Goal: Task Accomplishment & Management: Manage account settings

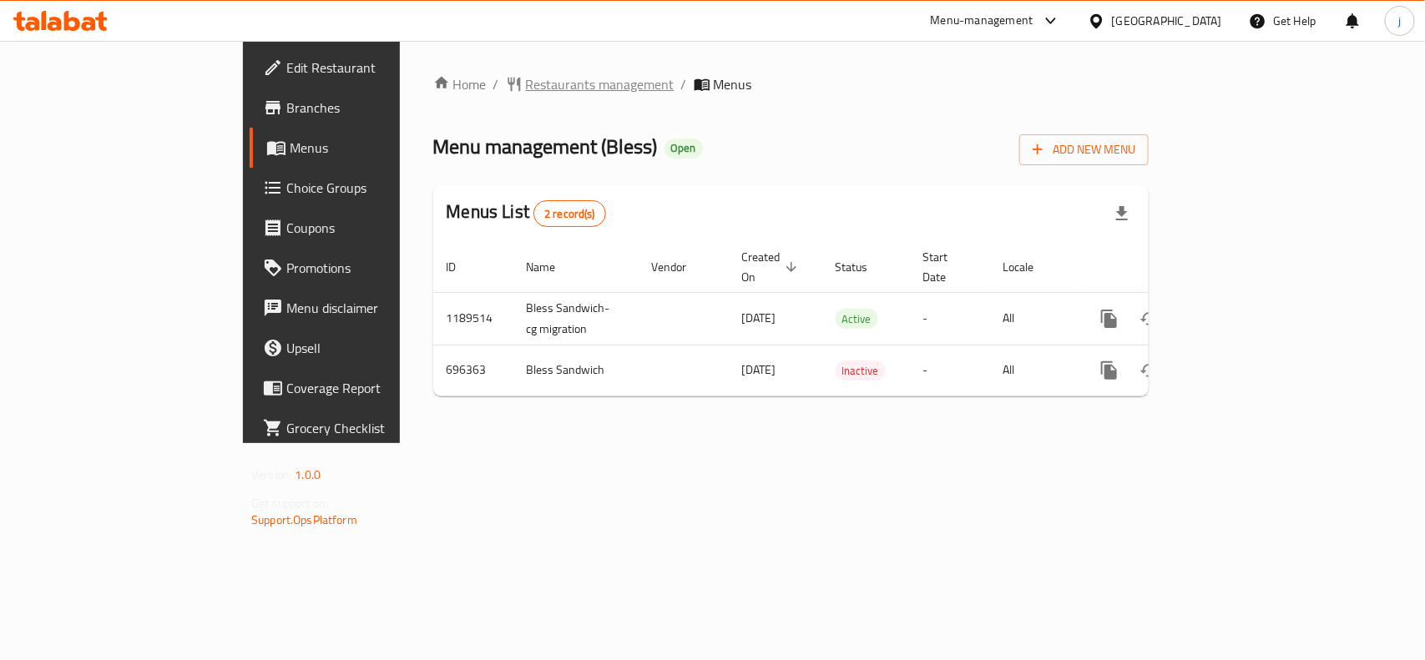
click at [526, 90] on span "Restaurants management" at bounding box center [600, 84] width 149 height 20
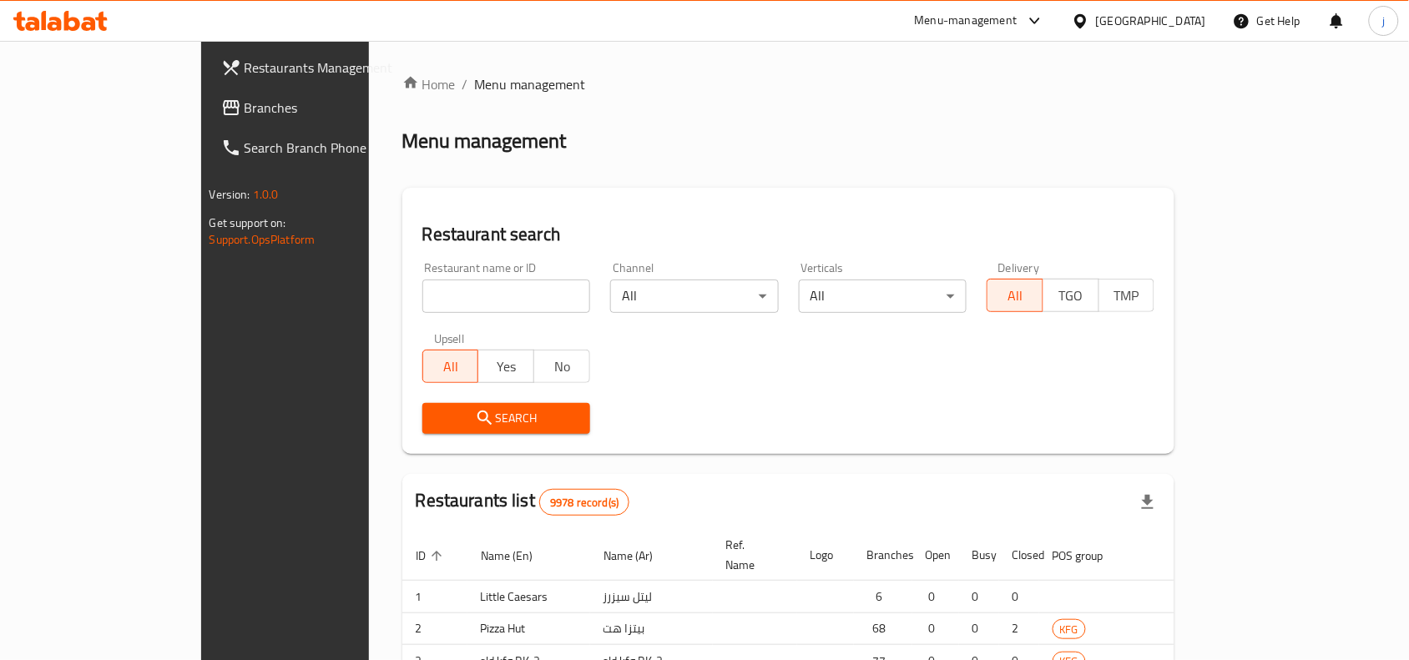
click at [422, 297] on div at bounding box center [704, 330] width 1409 height 660
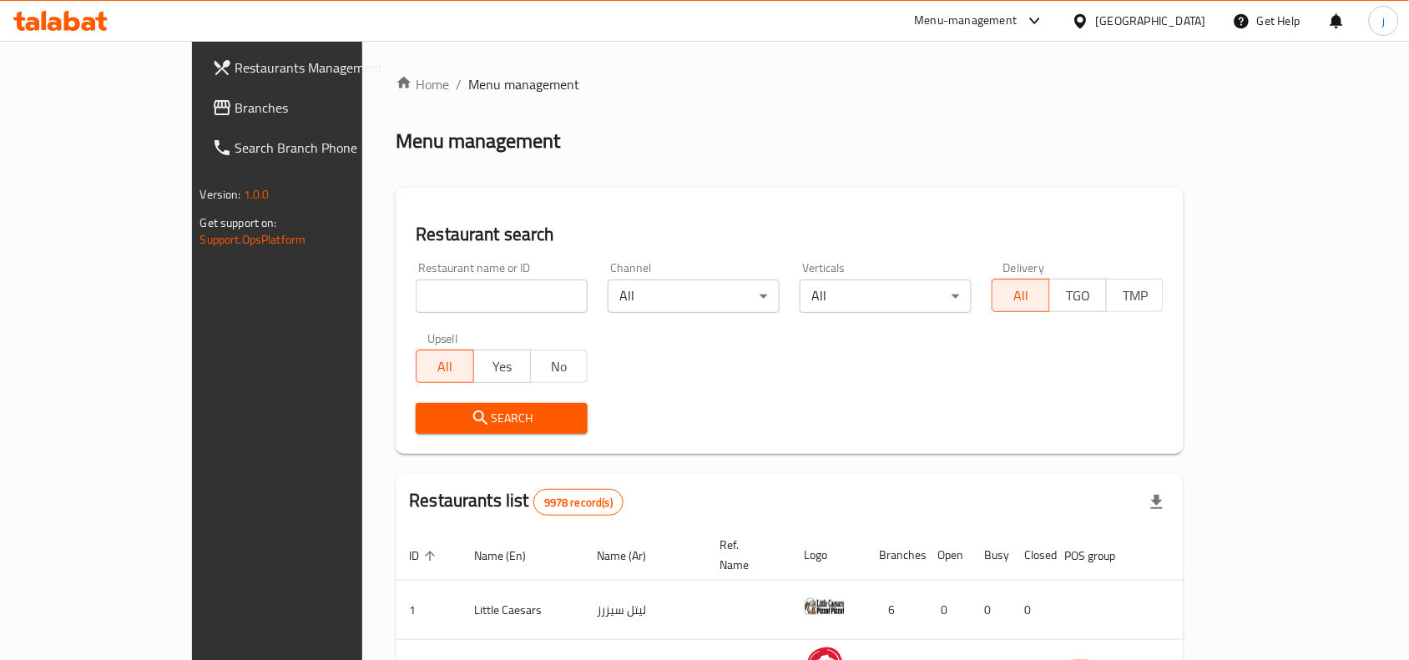
click at [422, 297] on input "search" at bounding box center [502, 296] width 172 height 33
paste input "643942"
type input "643942"
click button "Search" at bounding box center [502, 418] width 172 height 31
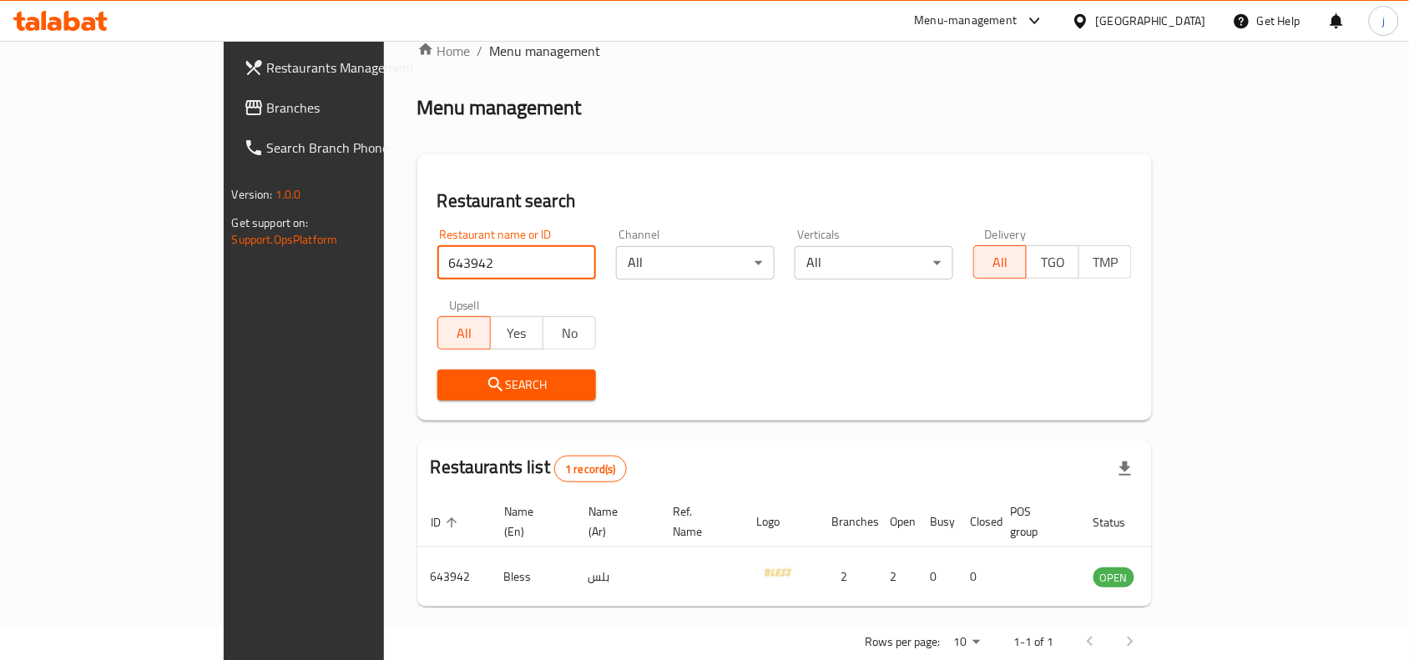
scroll to position [52, 0]
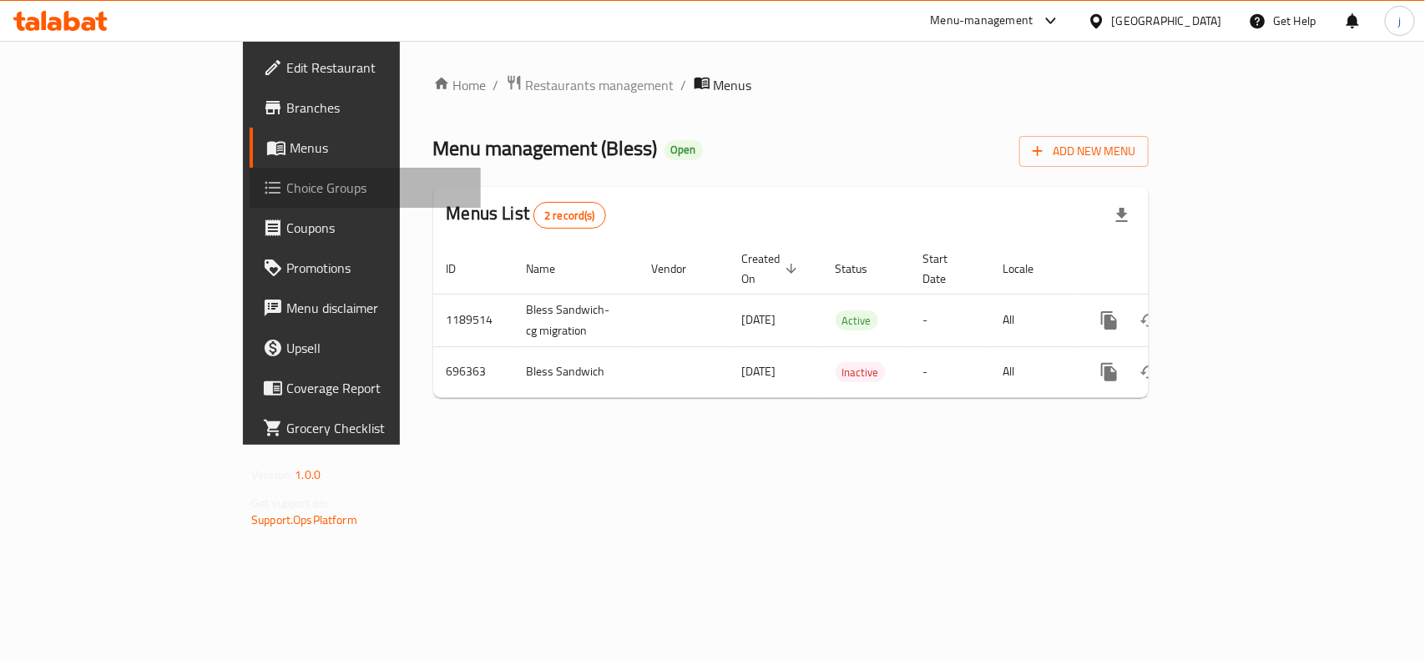
click at [286, 192] on span "Choice Groups" at bounding box center [376, 188] width 181 height 20
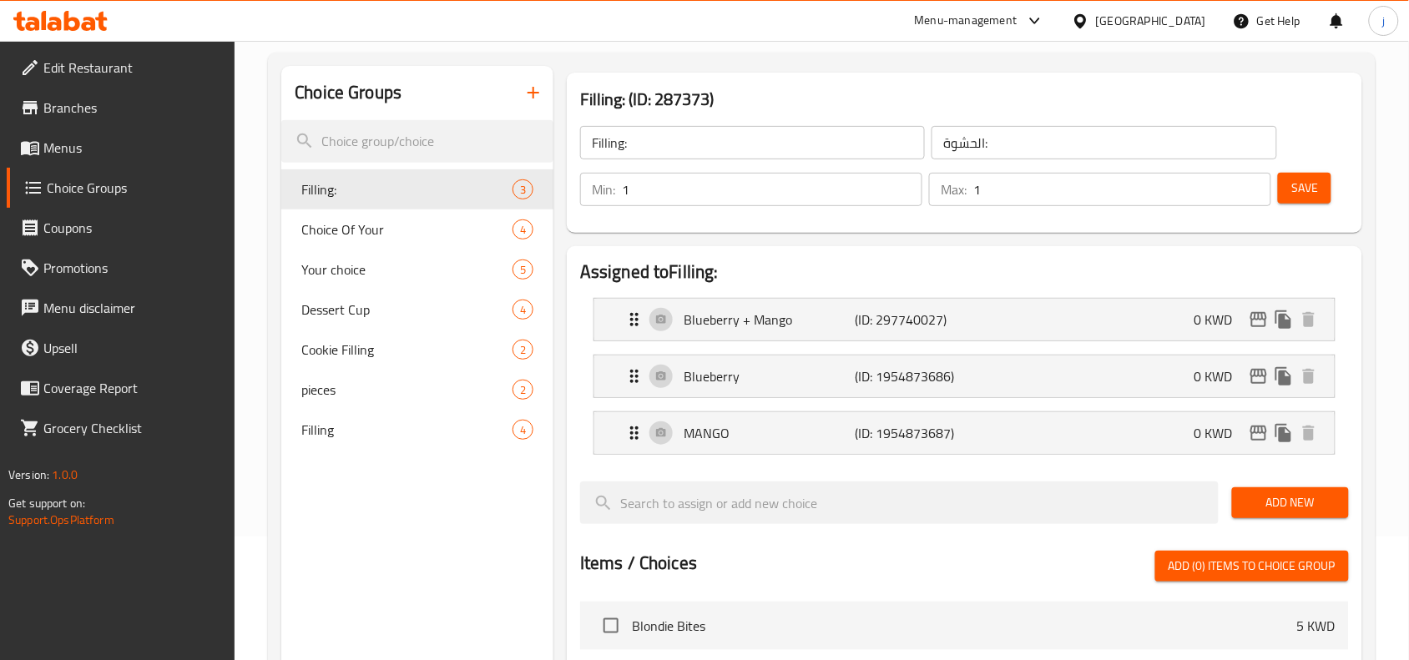
scroll to position [139, 0]
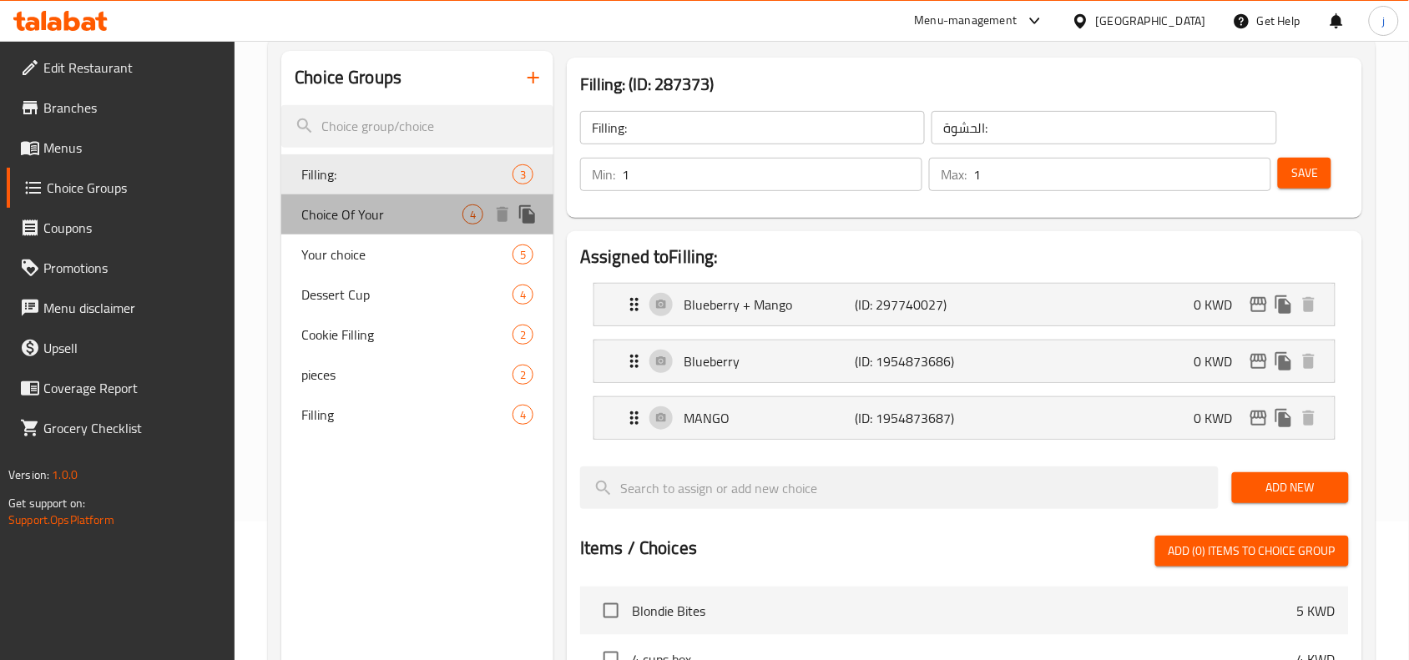
click at [397, 205] on span "Choice Of Your" at bounding box center [381, 215] width 161 height 20
type input "Choice Of Your"
type input "اختيار خاص بك"
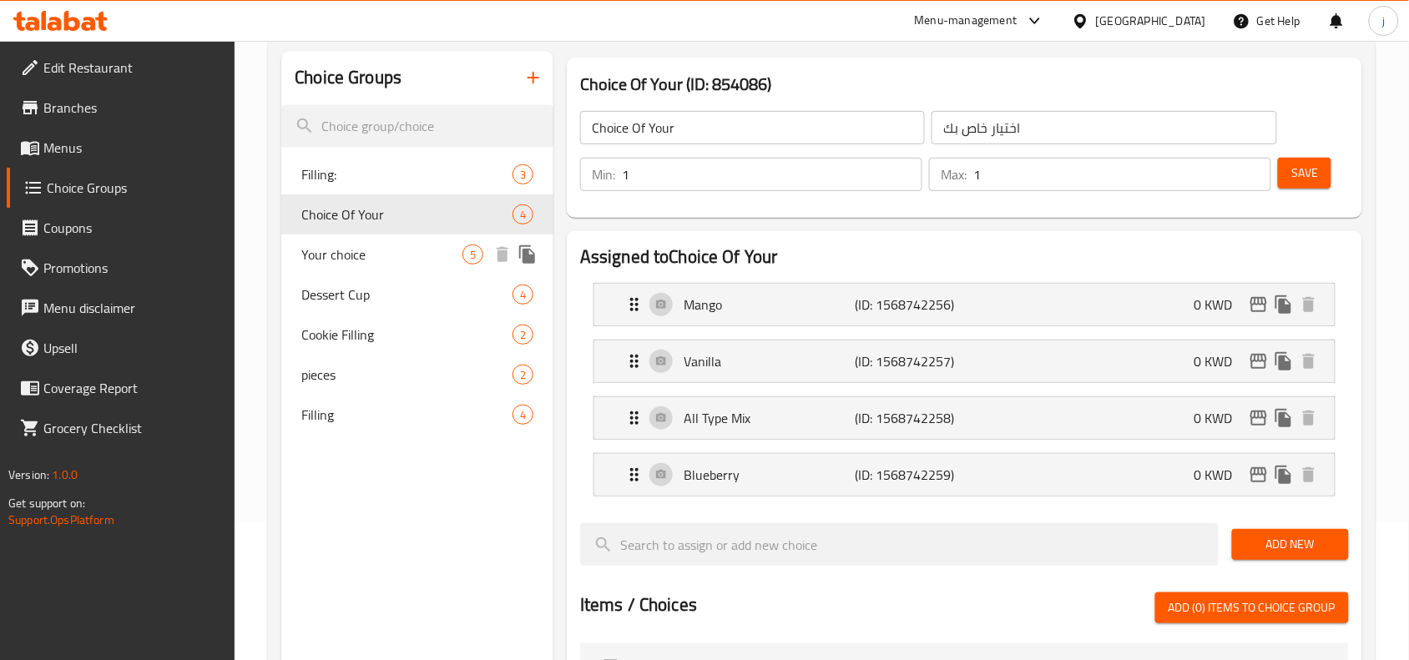
click at [380, 255] on span "Your choice" at bounding box center [381, 255] width 161 height 20
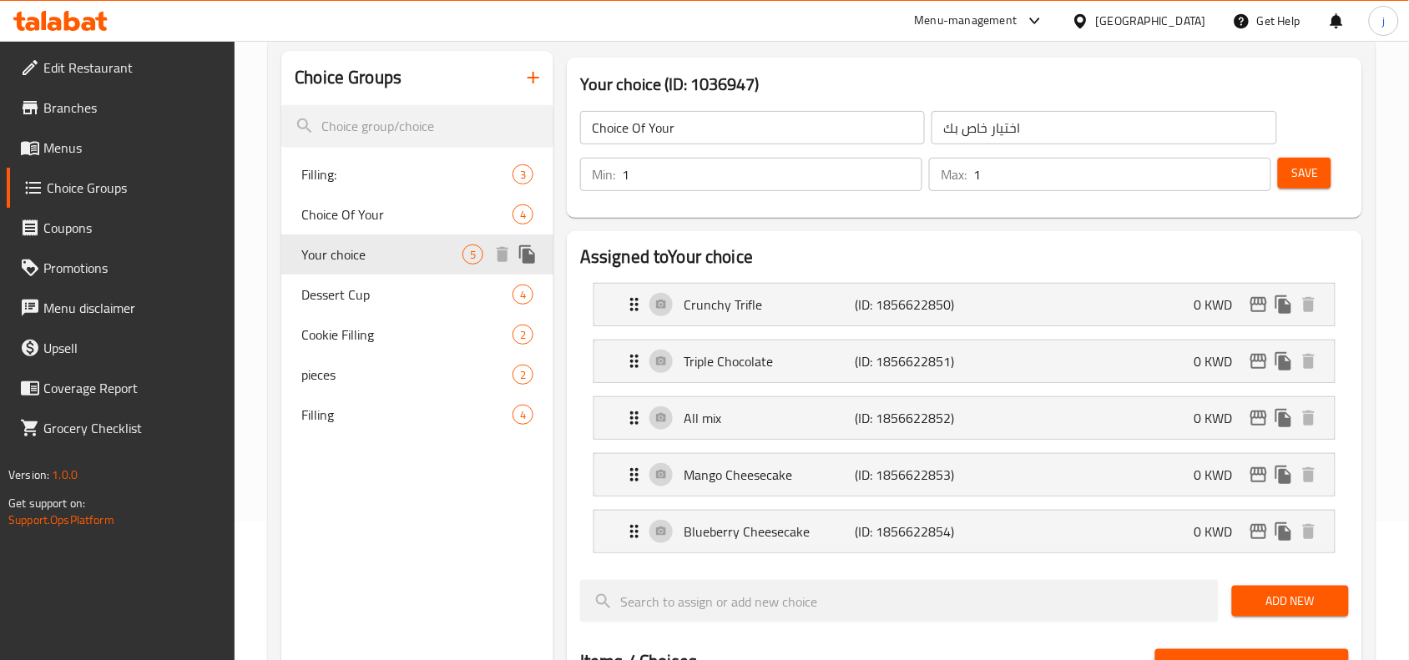
type input "Your choice"
type input "اختياركم"
type input "0"
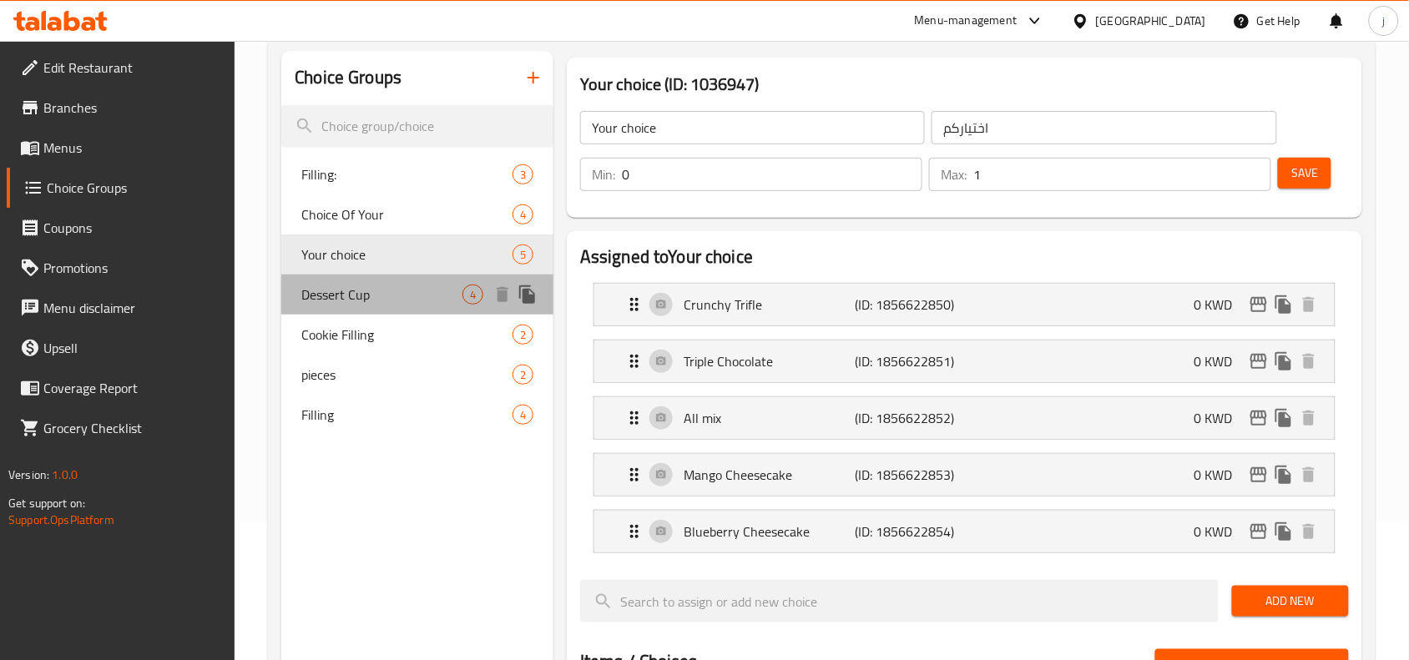
click at [370, 301] on span "Dessert Cup" at bounding box center [381, 295] width 161 height 20
type input "Dessert Cup"
type input "كوب حلوى"
type input "1"
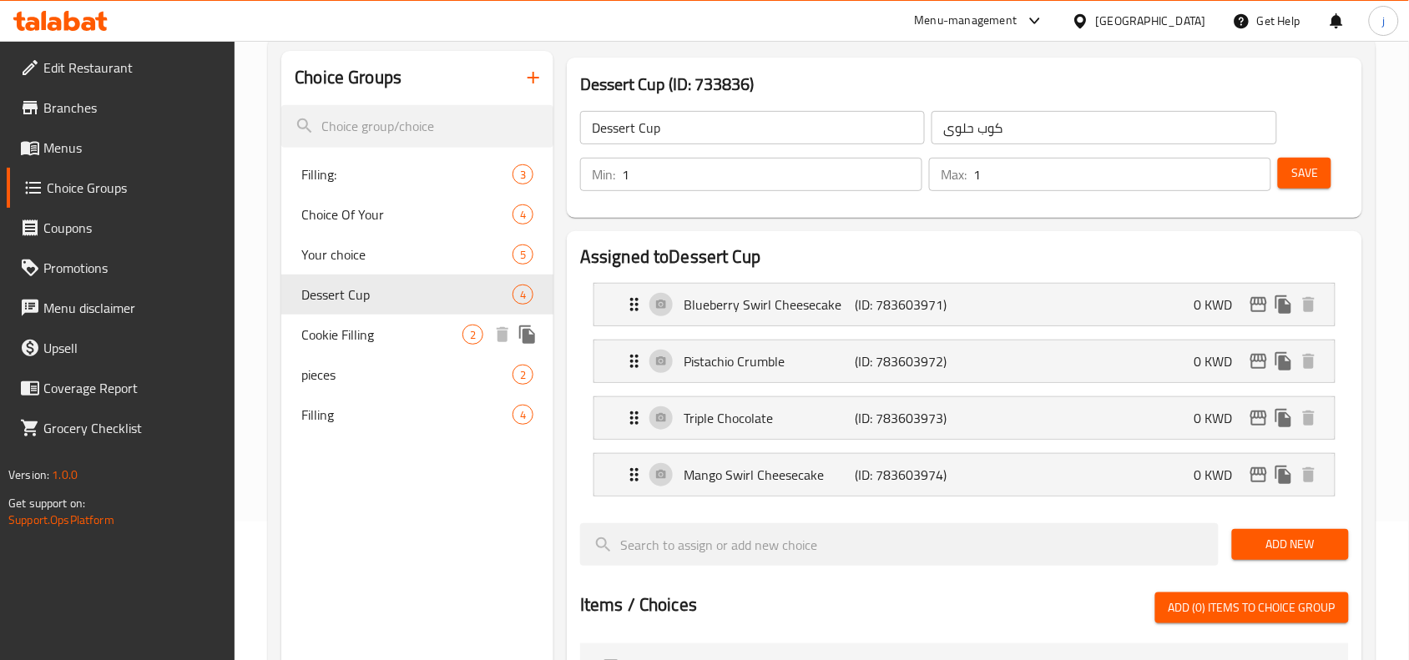
click at [361, 331] on span "Cookie Filling" at bounding box center [381, 335] width 161 height 20
type input "Cookie Filling"
type input "حشوة الكوكي"
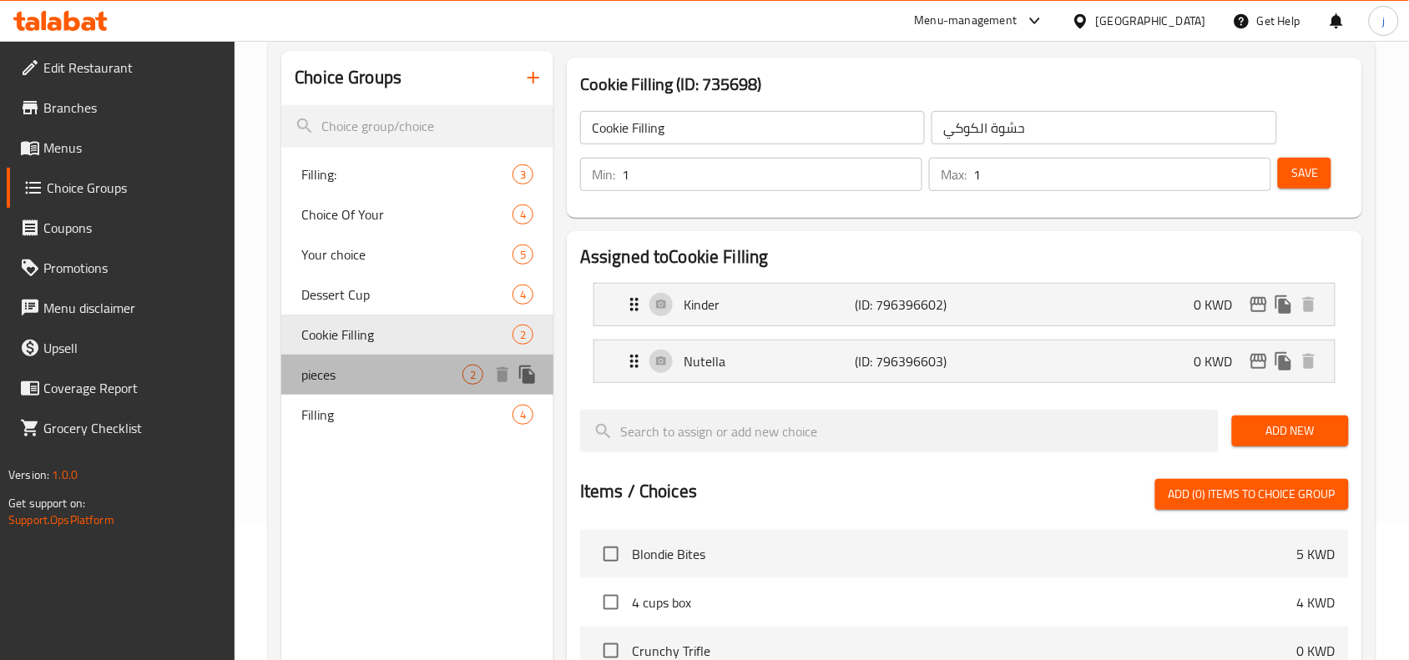
click at [345, 377] on span "pieces" at bounding box center [381, 375] width 161 height 20
type input "pieces"
type input "عدد"
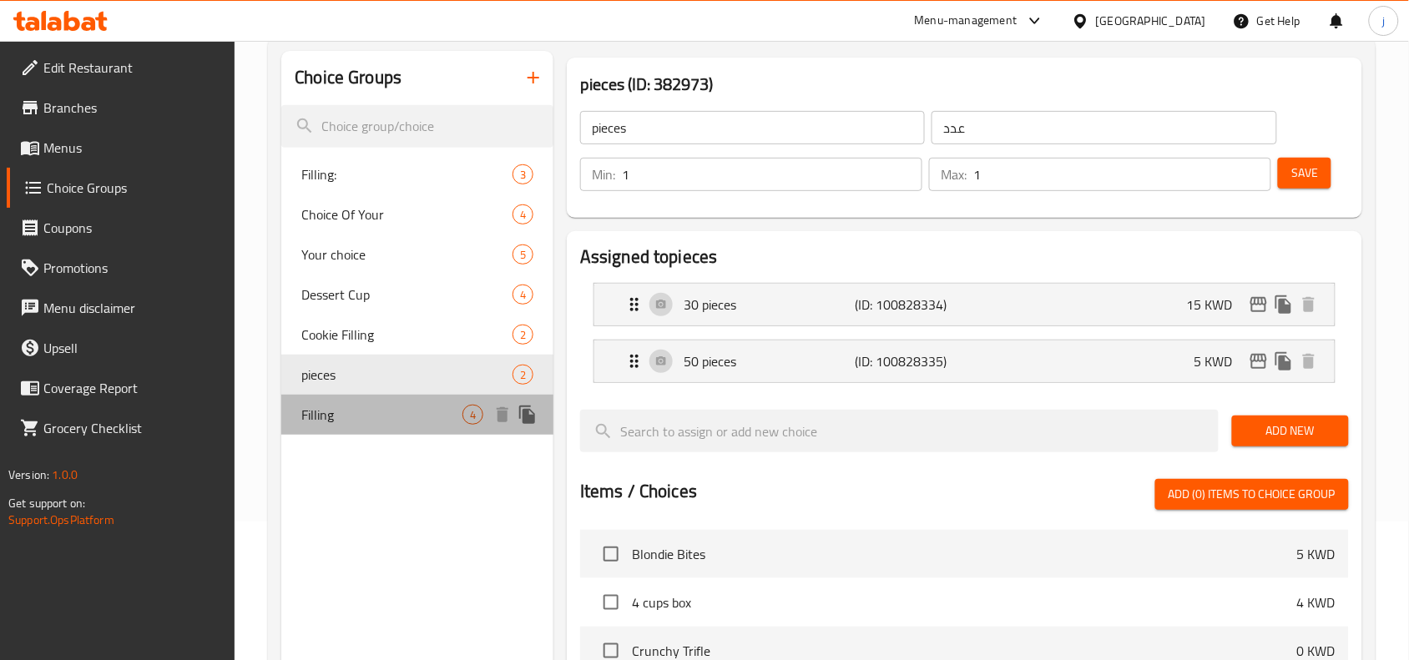
click at [331, 413] on span "Filling" at bounding box center [381, 415] width 161 height 20
type input "Filling"
type input "الحشوة"
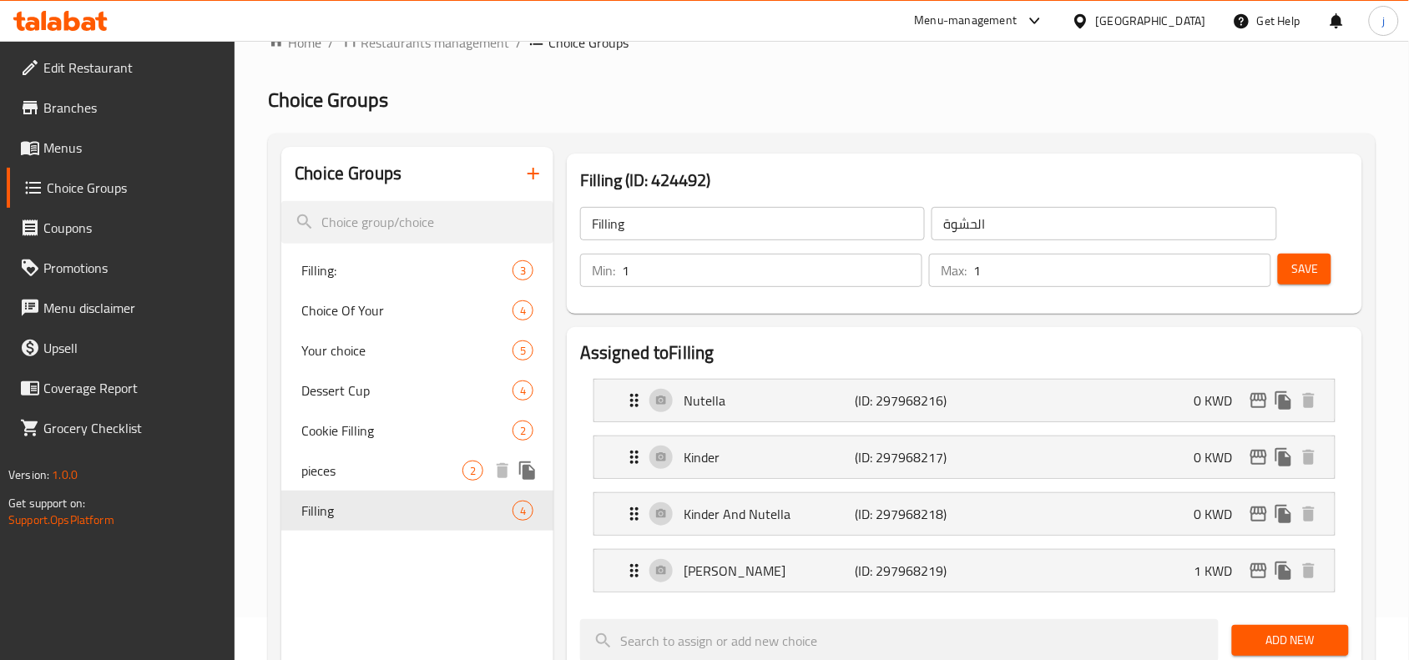
scroll to position [0, 0]
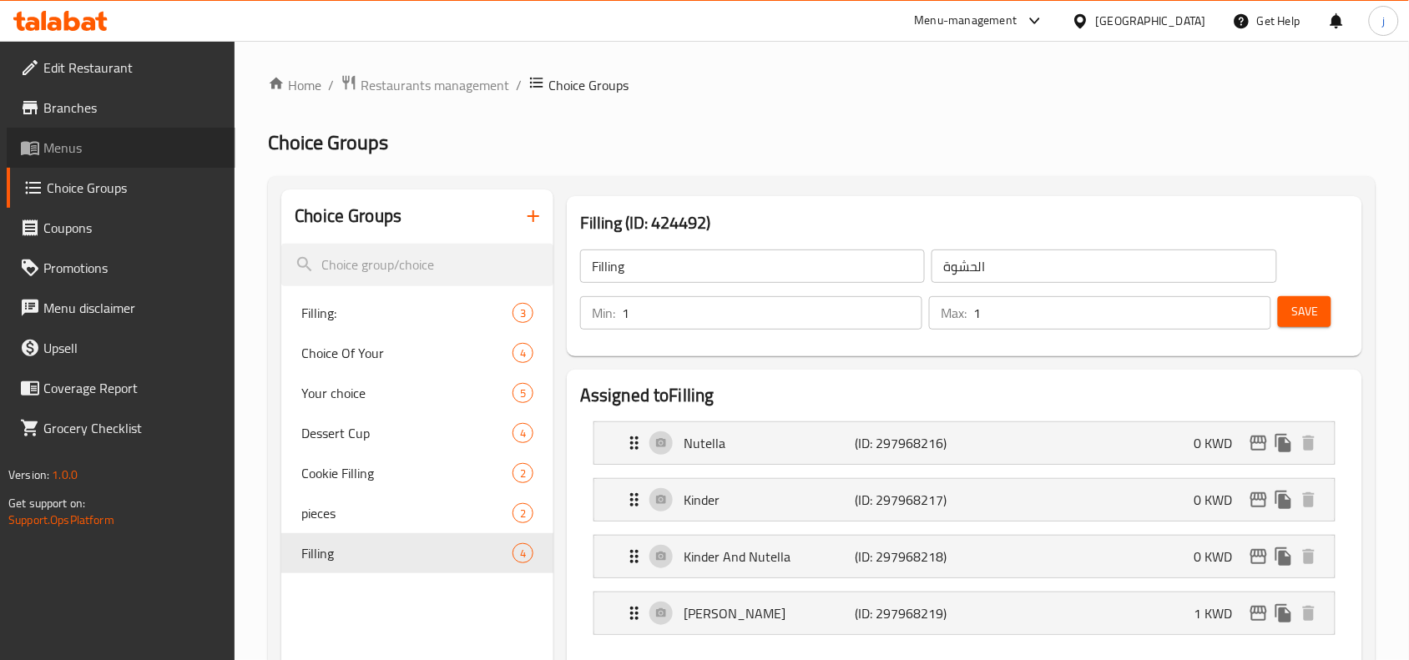
click at [90, 139] on span "Menus" at bounding box center [132, 148] width 179 height 20
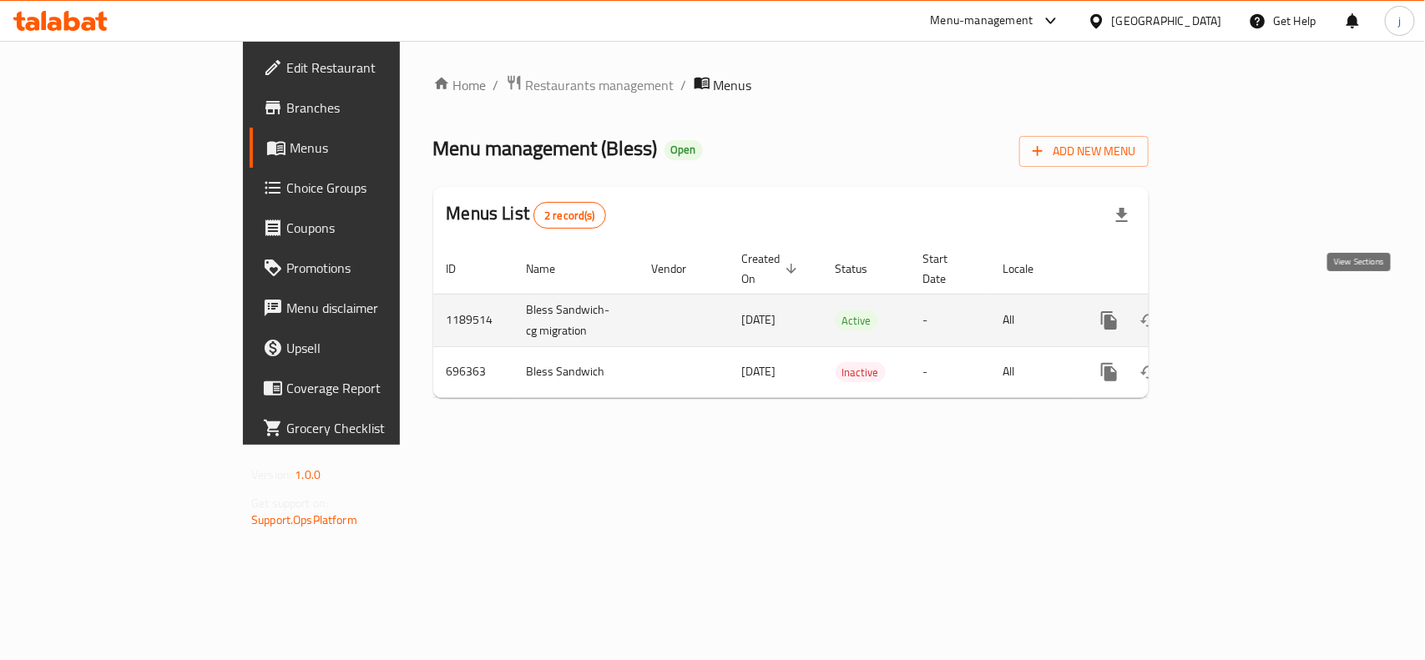
click at [1240, 311] on icon "enhanced table" at bounding box center [1230, 321] width 20 height 20
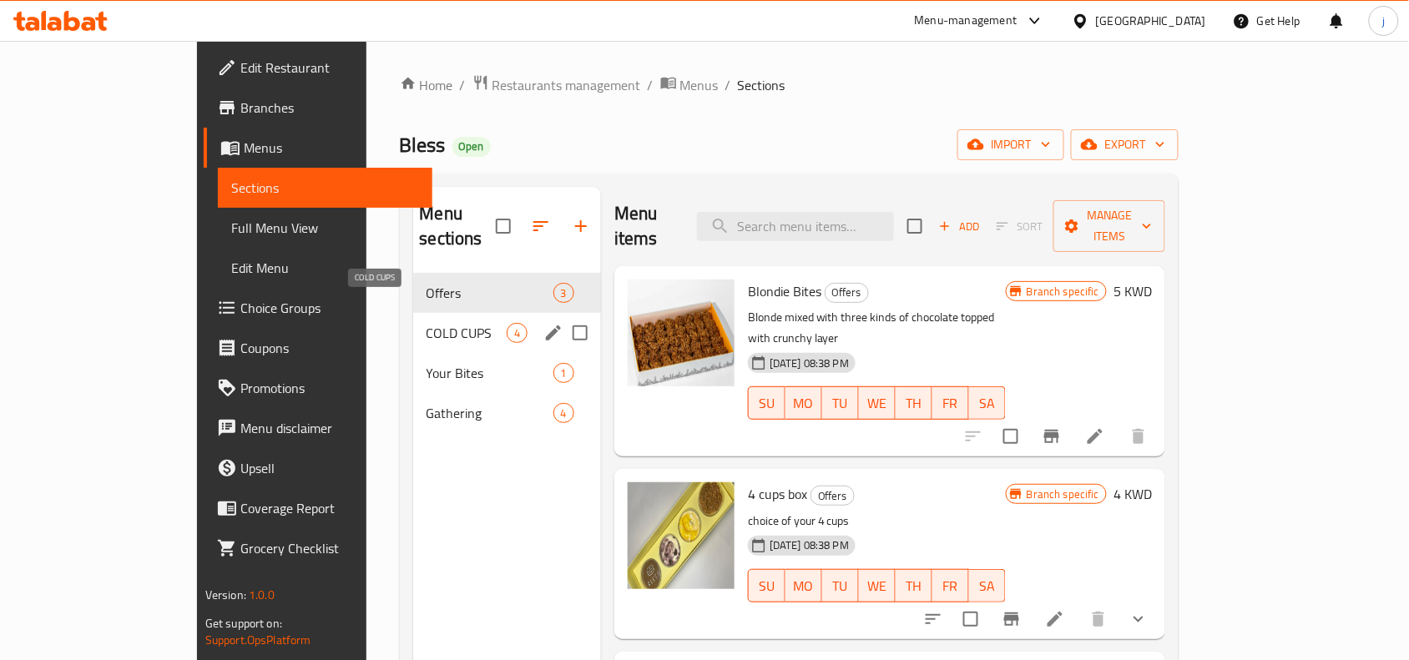
click at [427, 323] on span "COLD CUPS" at bounding box center [467, 333] width 80 height 20
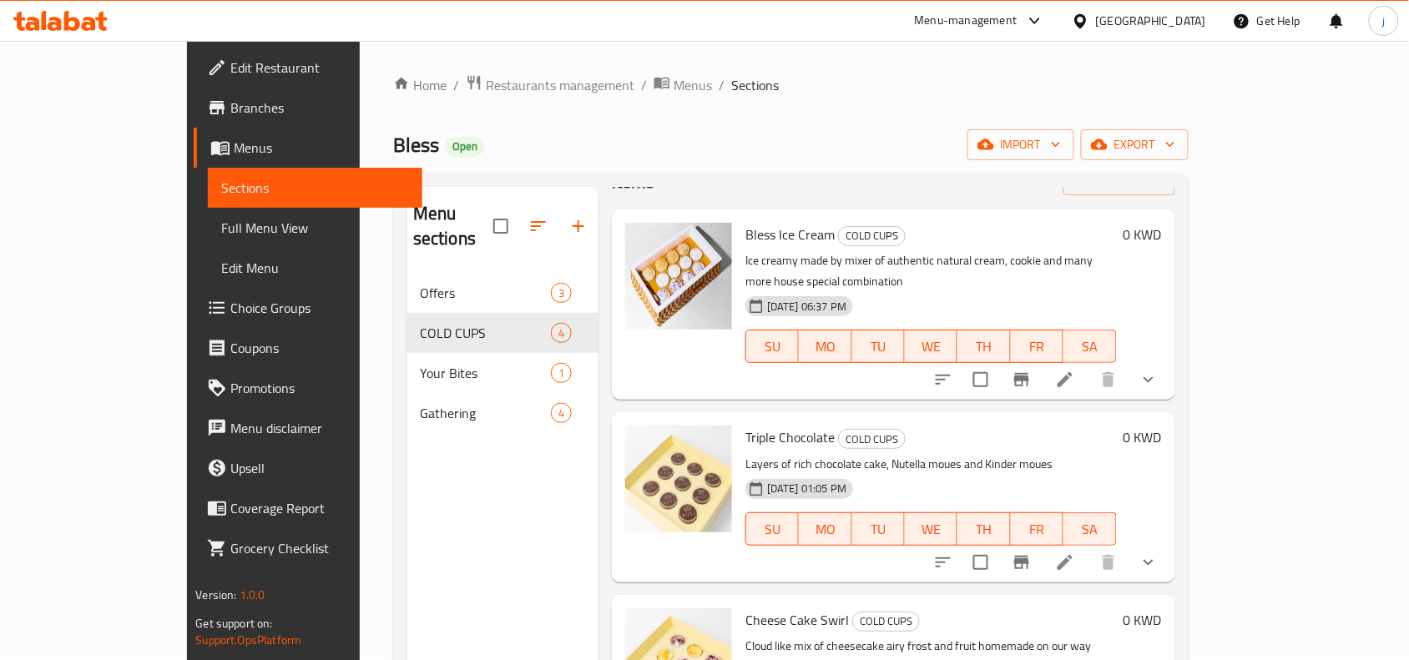
scroll to position [110, 0]
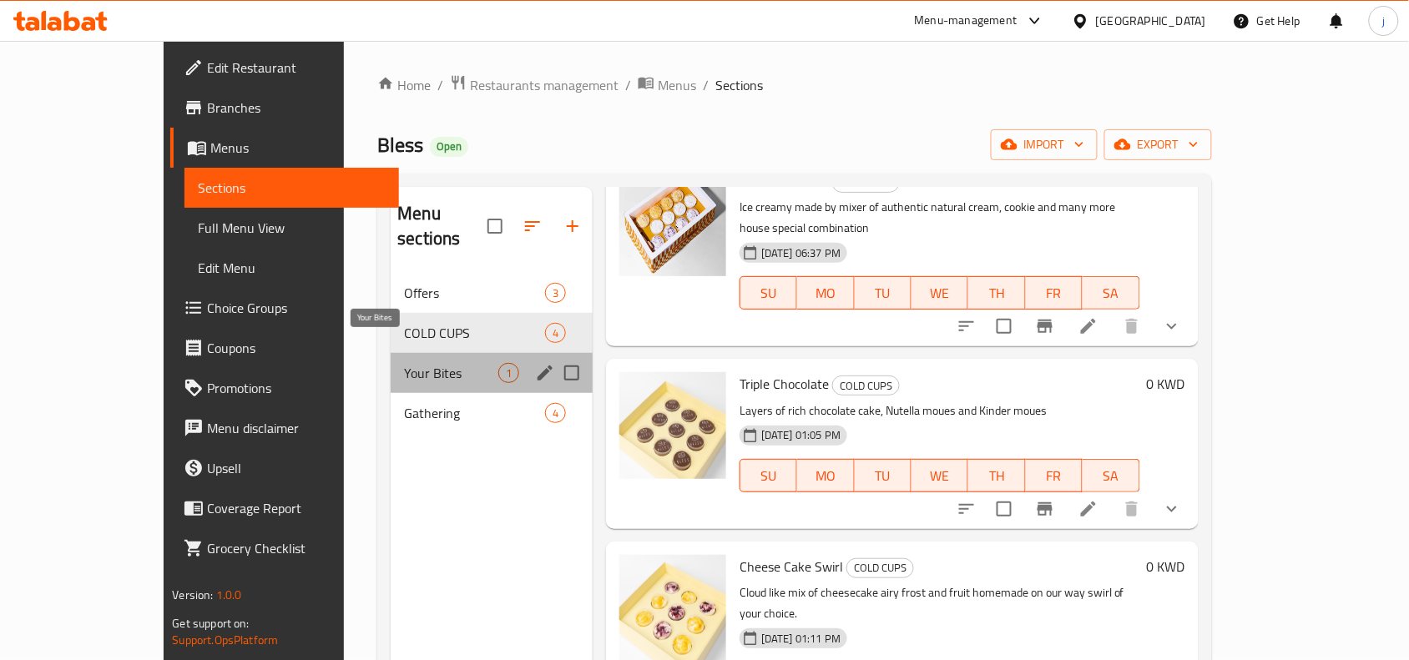
click at [404, 363] on span "Your Bites" at bounding box center [451, 373] width 94 height 20
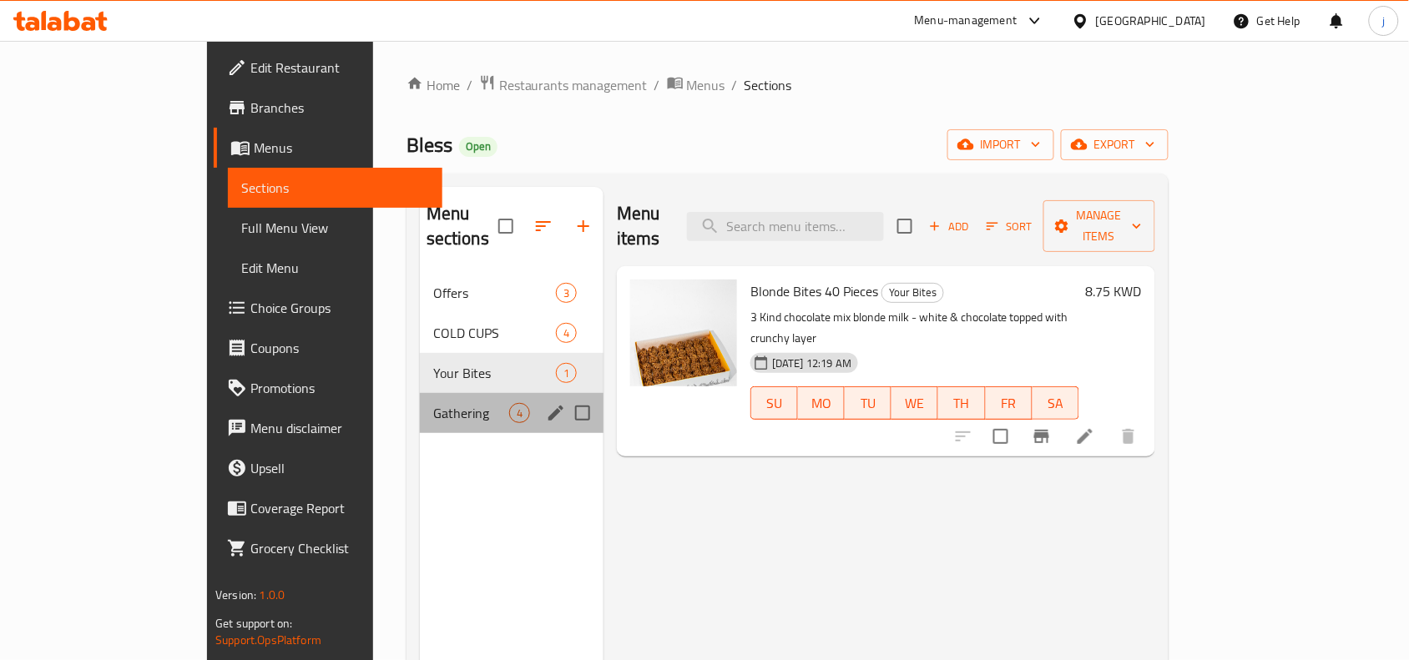
click at [420, 401] on div "Gathering 4" at bounding box center [512, 413] width 184 height 40
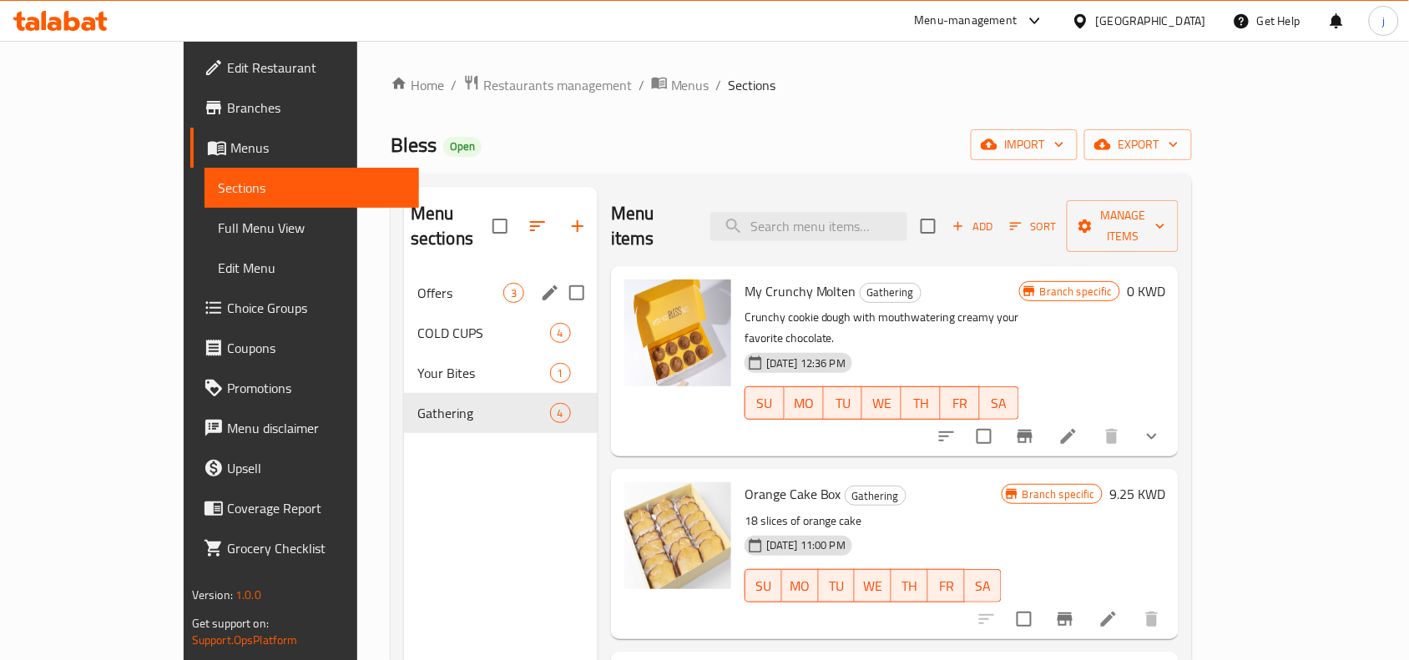
click at [417, 283] on span "Offers" at bounding box center [460, 293] width 86 height 20
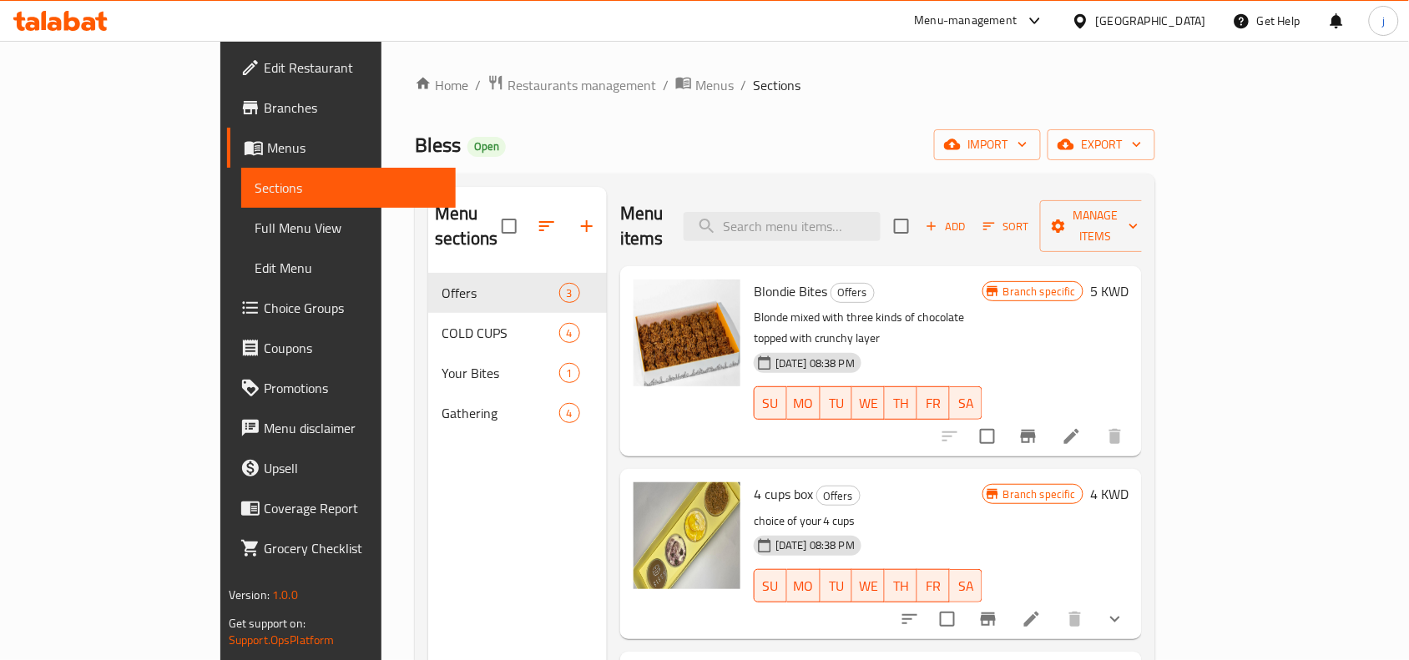
click at [264, 313] on span "Choice Groups" at bounding box center [353, 308] width 179 height 20
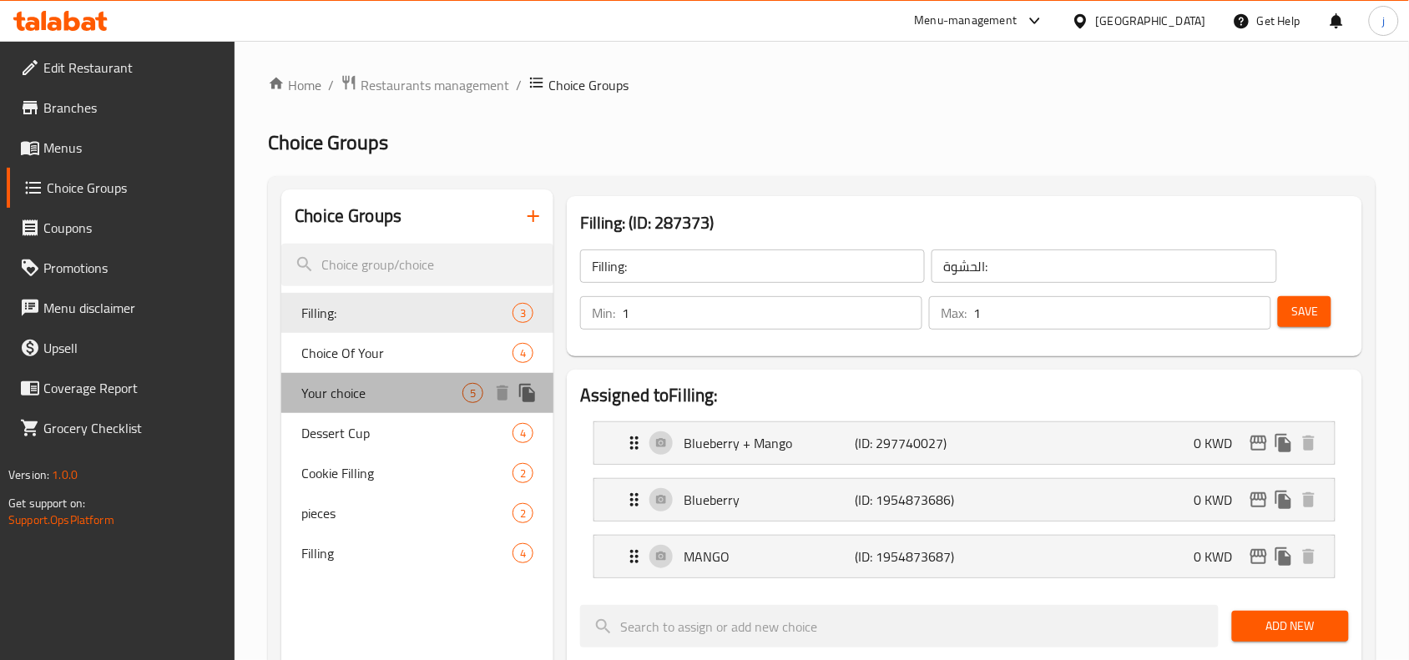
click at [353, 386] on span "Your choice" at bounding box center [381, 393] width 161 height 20
type input "Your choice"
type input "اختياركم"
type input "0"
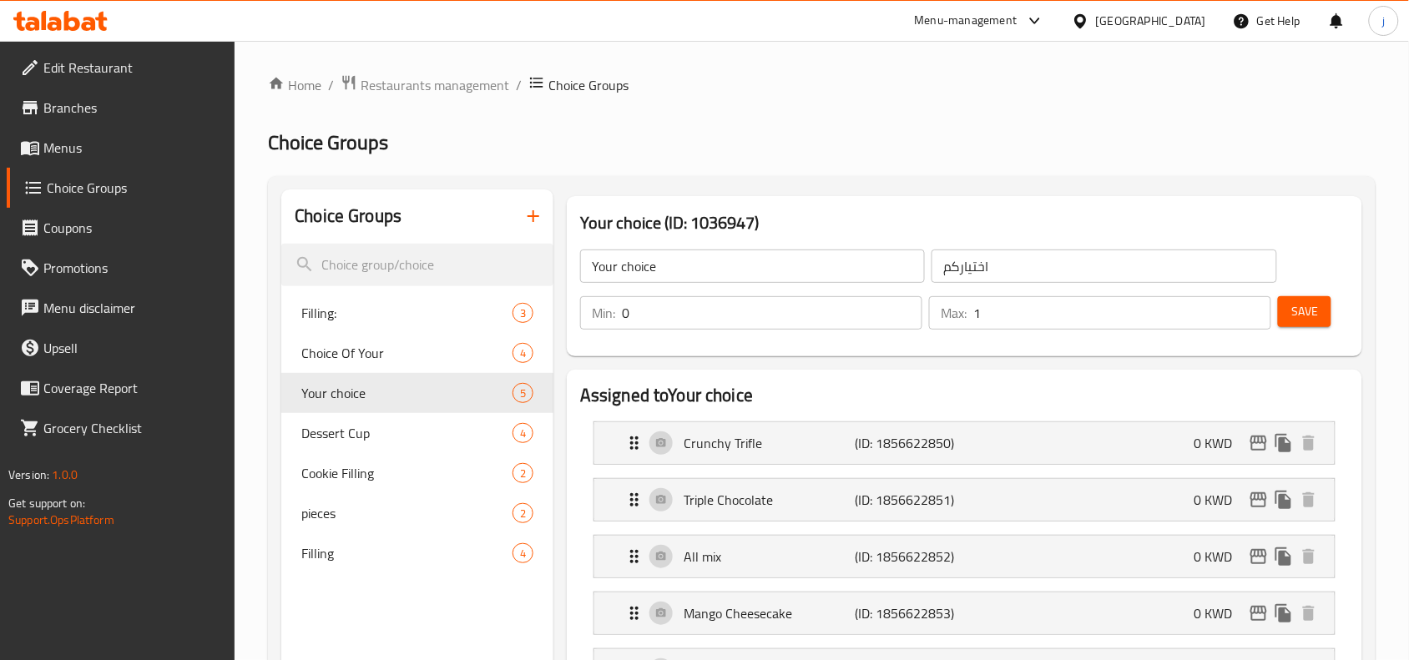
click at [794, 94] on ol "Home / Restaurants management / Choice Groups" at bounding box center [822, 85] width 1108 height 22
click at [441, 85] on span "Restaurants management" at bounding box center [435, 85] width 149 height 20
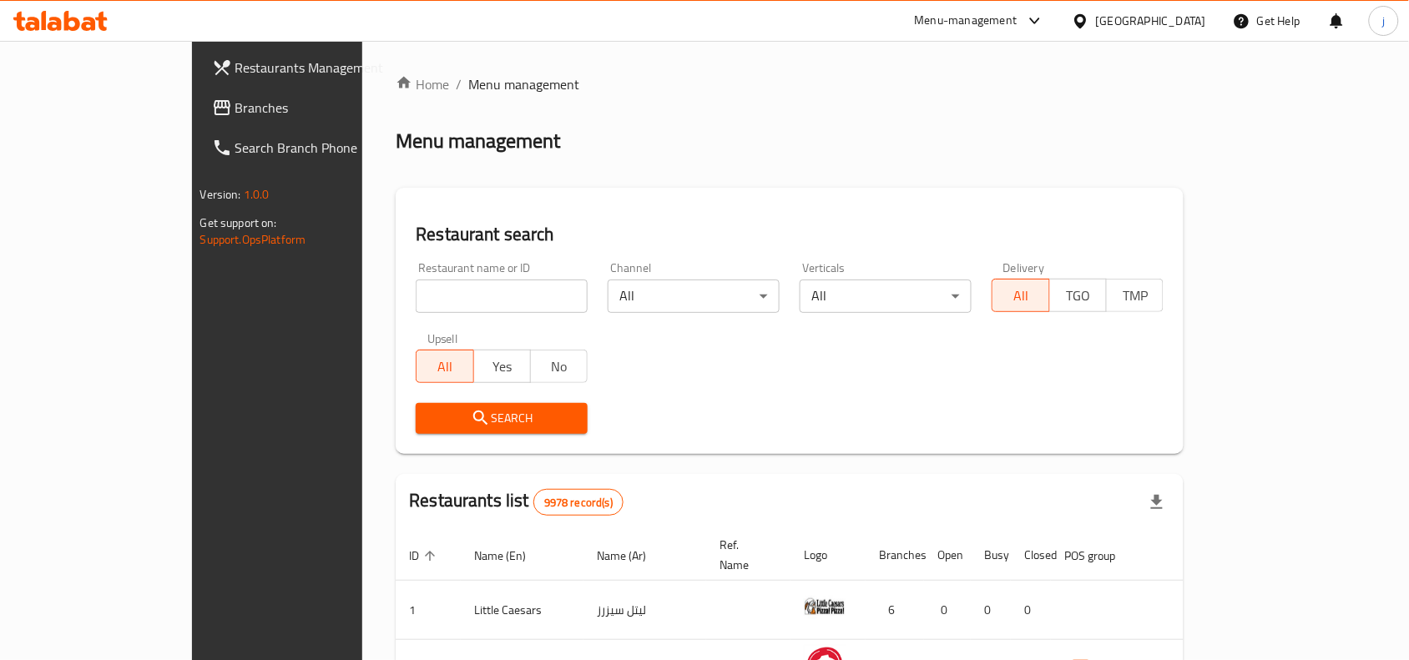
click at [235, 114] on span "Branches" at bounding box center [324, 108] width 179 height 20
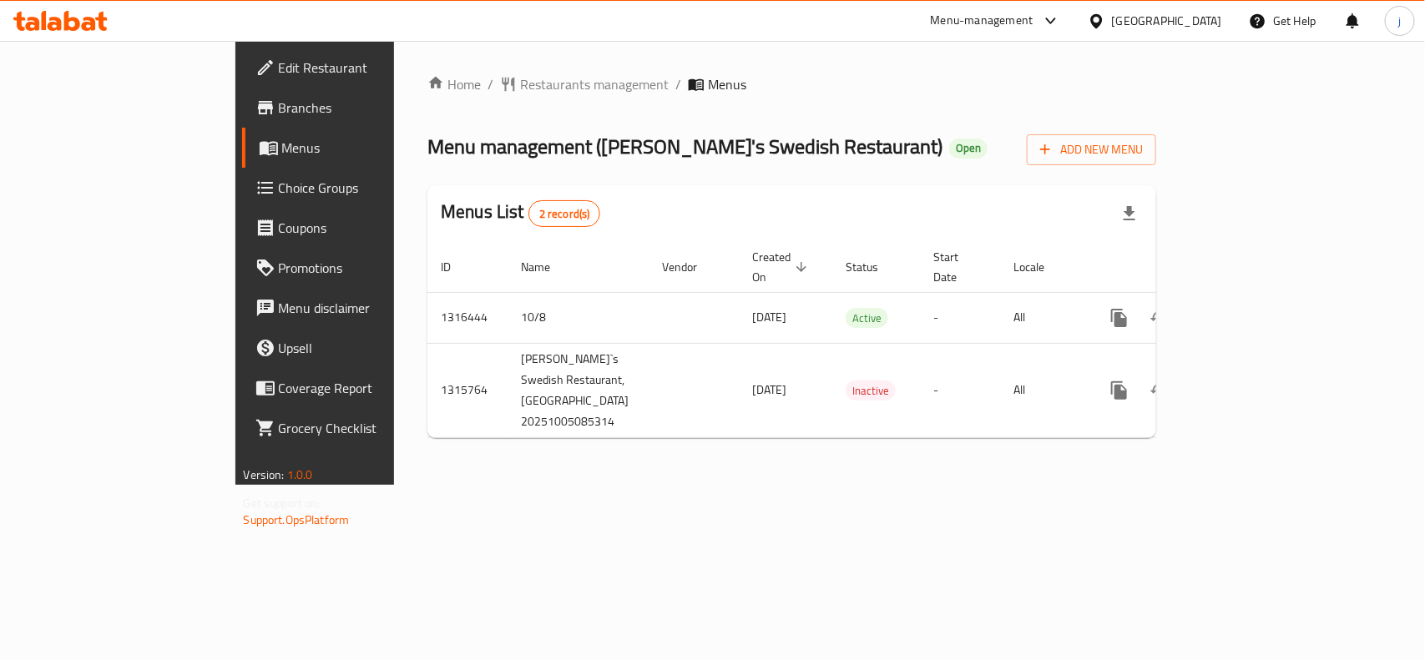
click at [279, 182] on span "Choice Groups" at bounding box center [369, 188] width 181 height 20
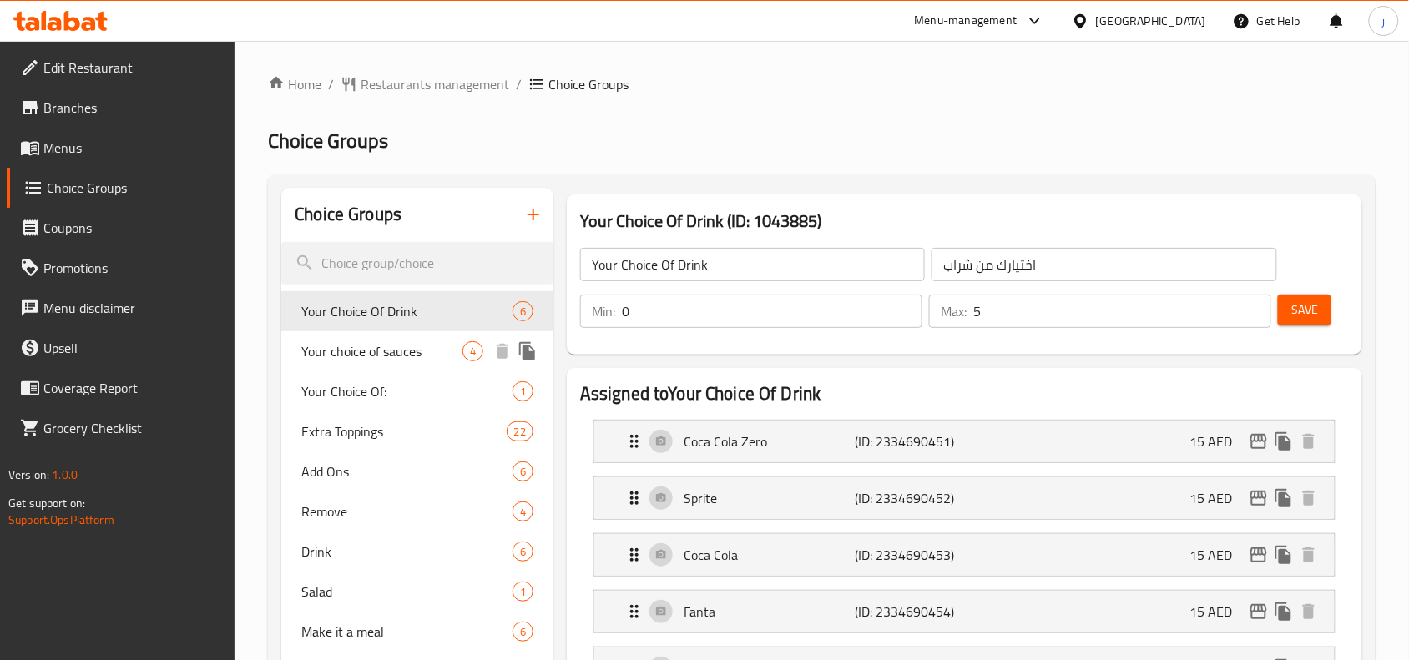
click at [382, 355] on span "Your choice of sauces" at bounding box center [381, 351] width 161 height 20
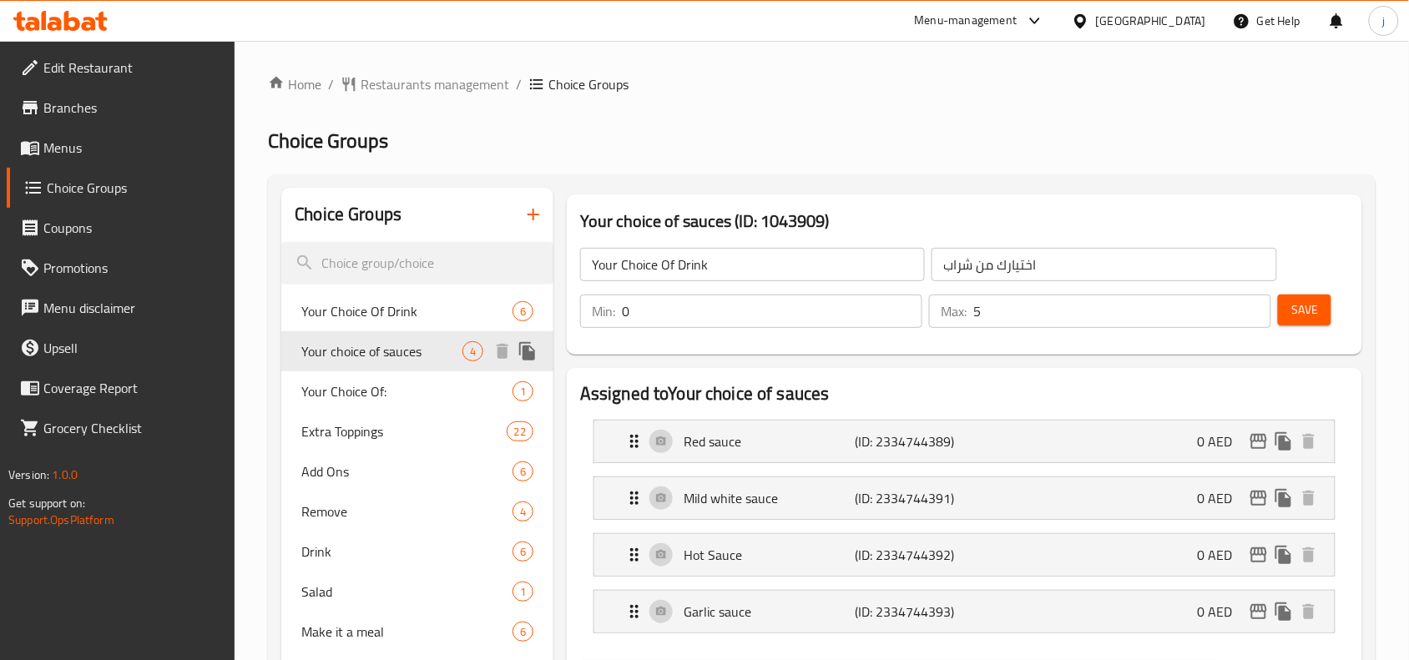
type input "Your choice of sauces"
type input "اختيارك من الصلصات"
type input "2"
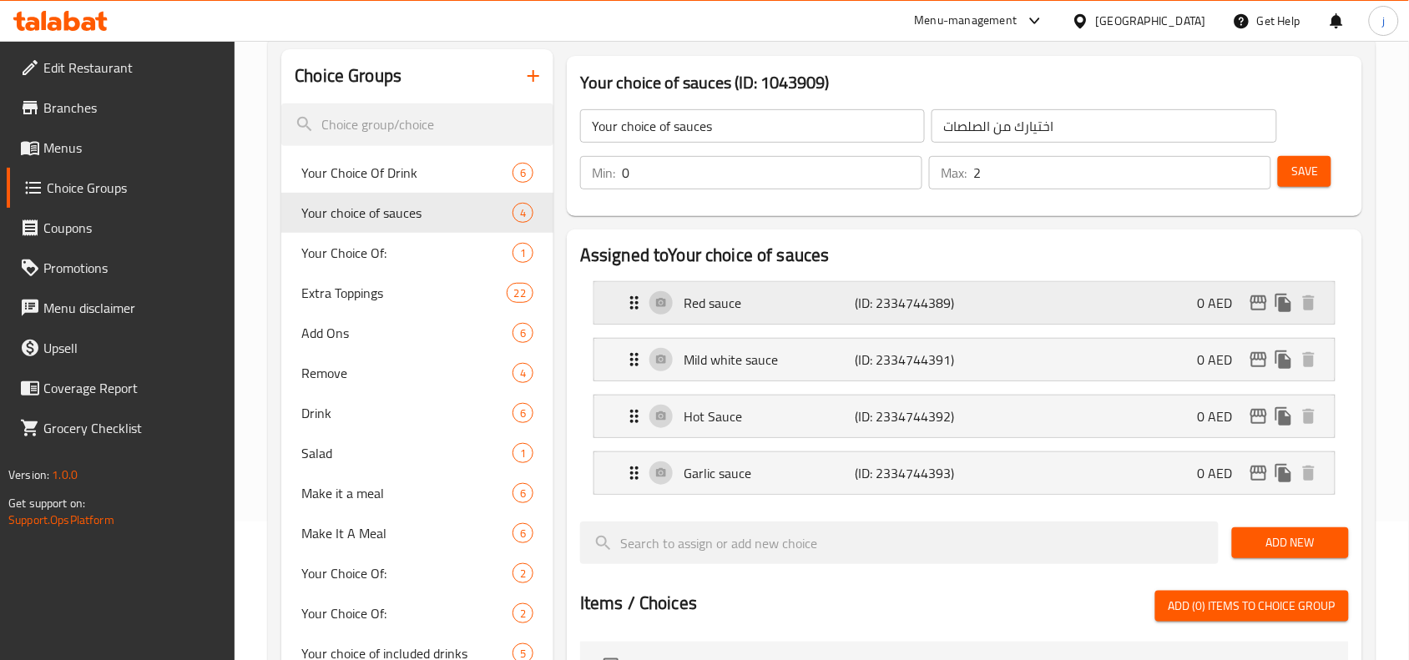
click at [631, 305] on icon "Expand" at bounding box center [634, 303] width 20 height 20
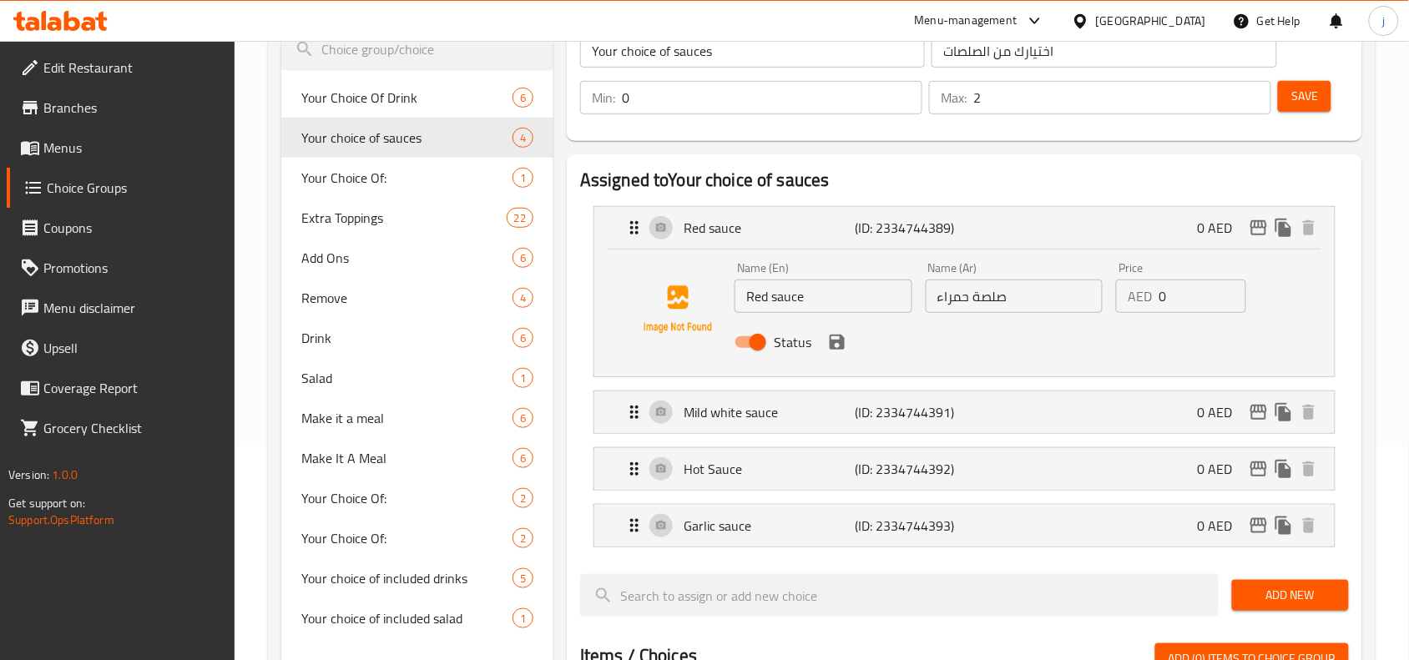
scroll to position [417, 0]
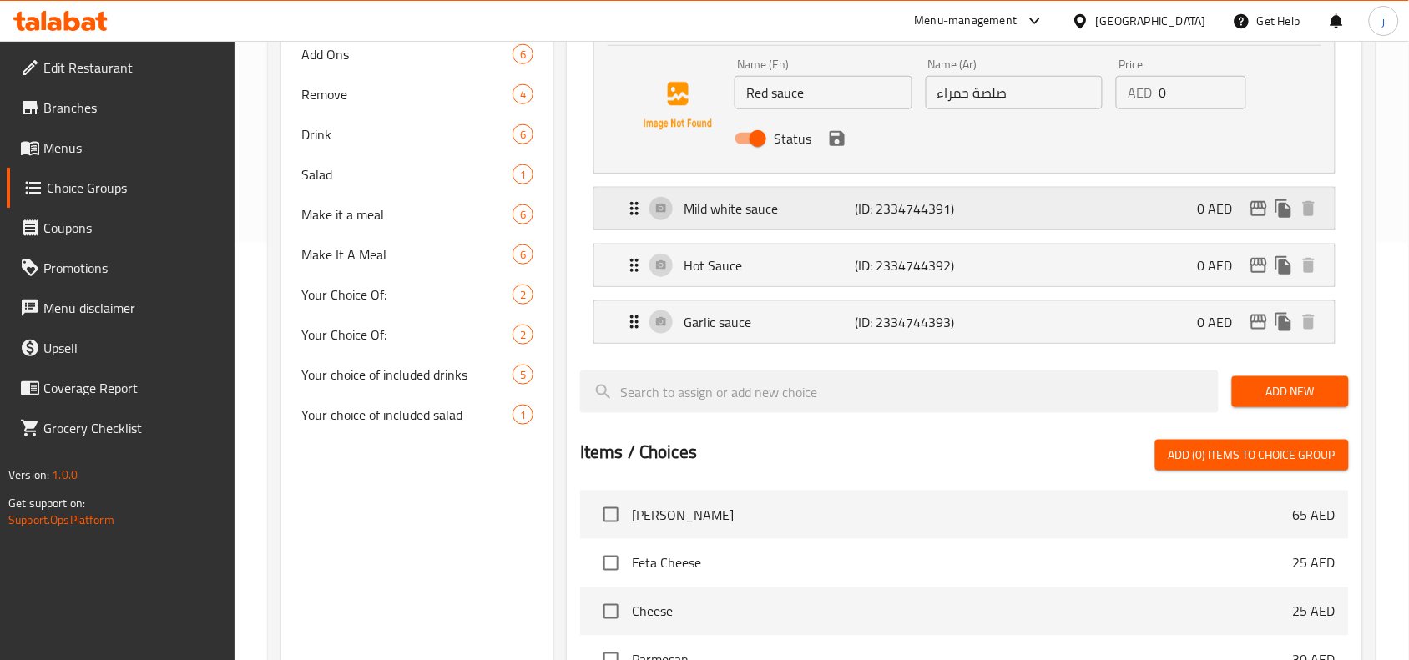
click at [640, 200] on icon "Expand" at bounding box center [634, 209] width 20 height 20
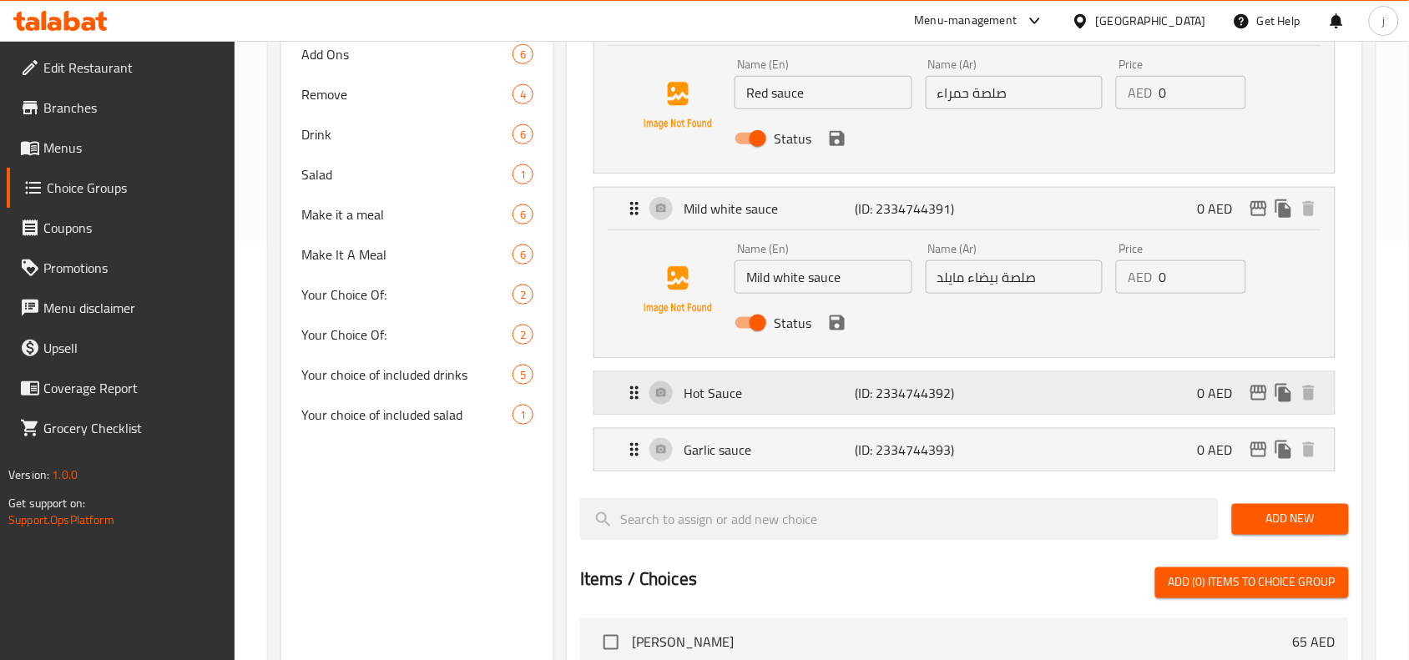
click at [620, 394] on div "Hot Sauce (ID: 2334744392) 0 AED" at bounding box center [964, 393] width 741 height 42
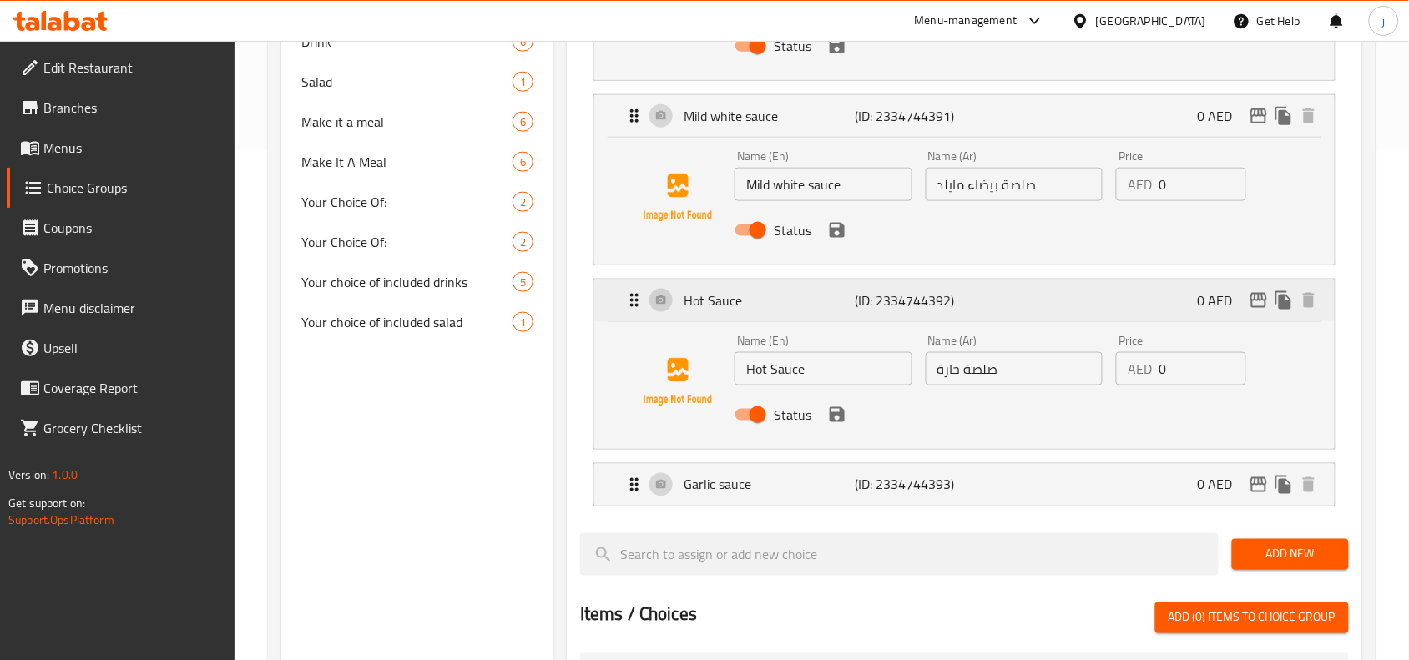
scroll to position [556, 0]
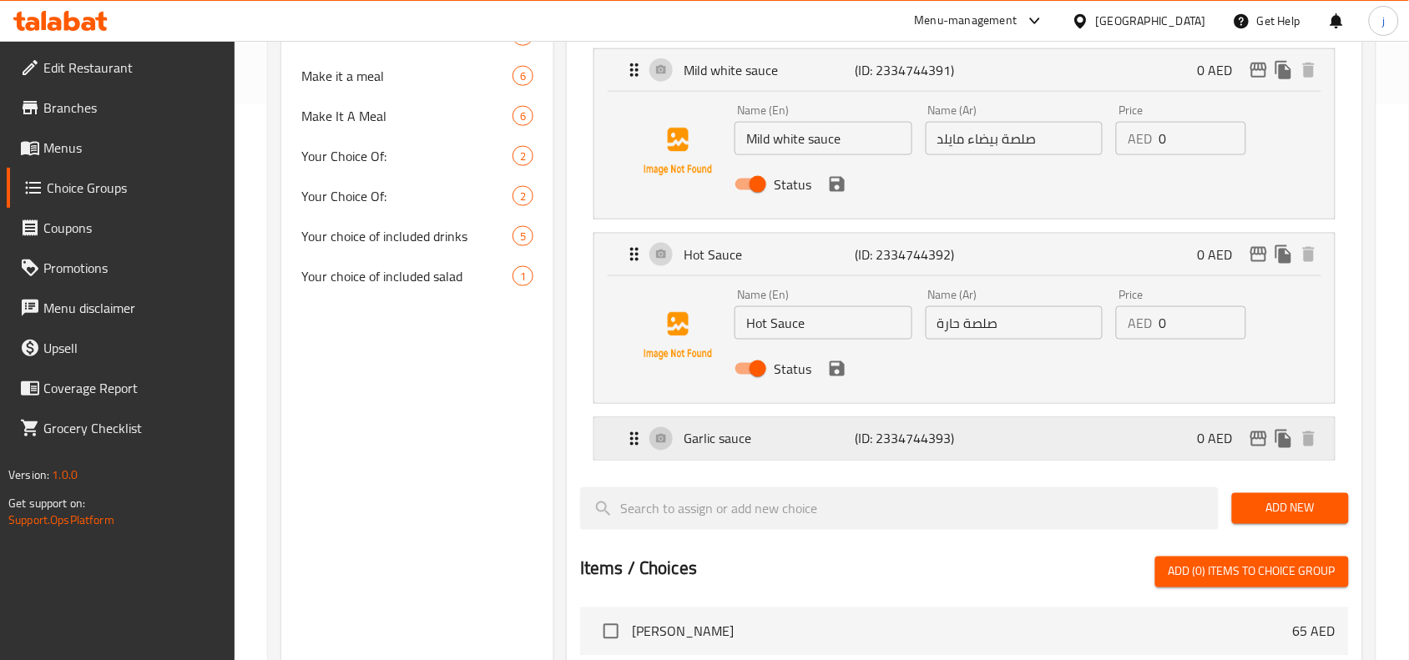
click at [635, 434] on icon "Expand" at bounding box center [634, 439] width 20 height 20
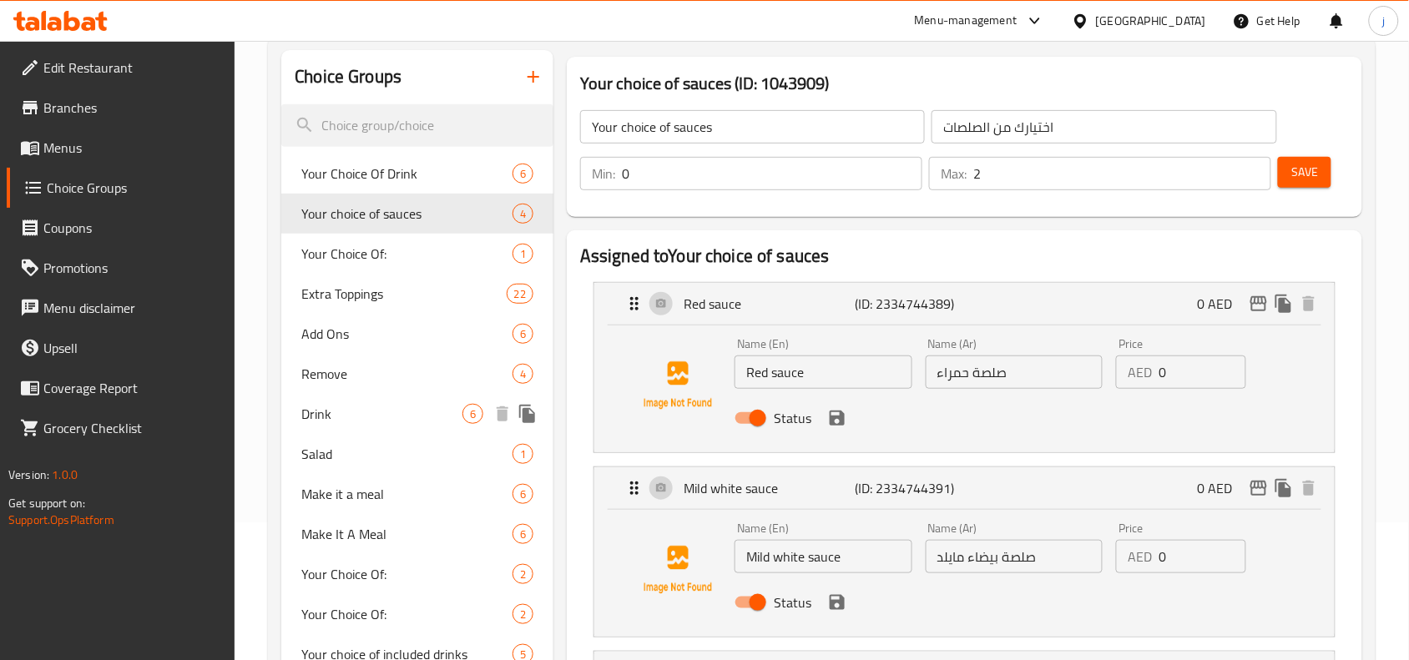
scroll to position [0, 0]
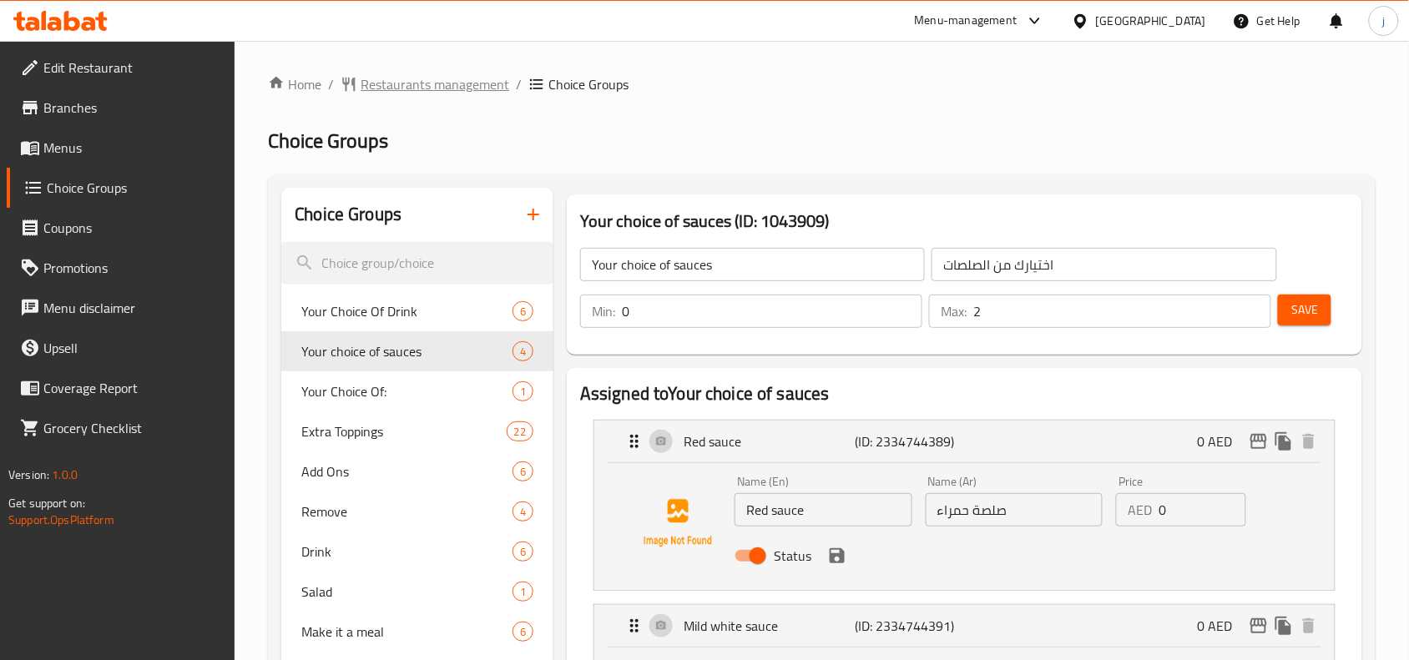
click at [441, 84] on span "Restaurants management" at bounding box center [435, 84] width 149 height 20
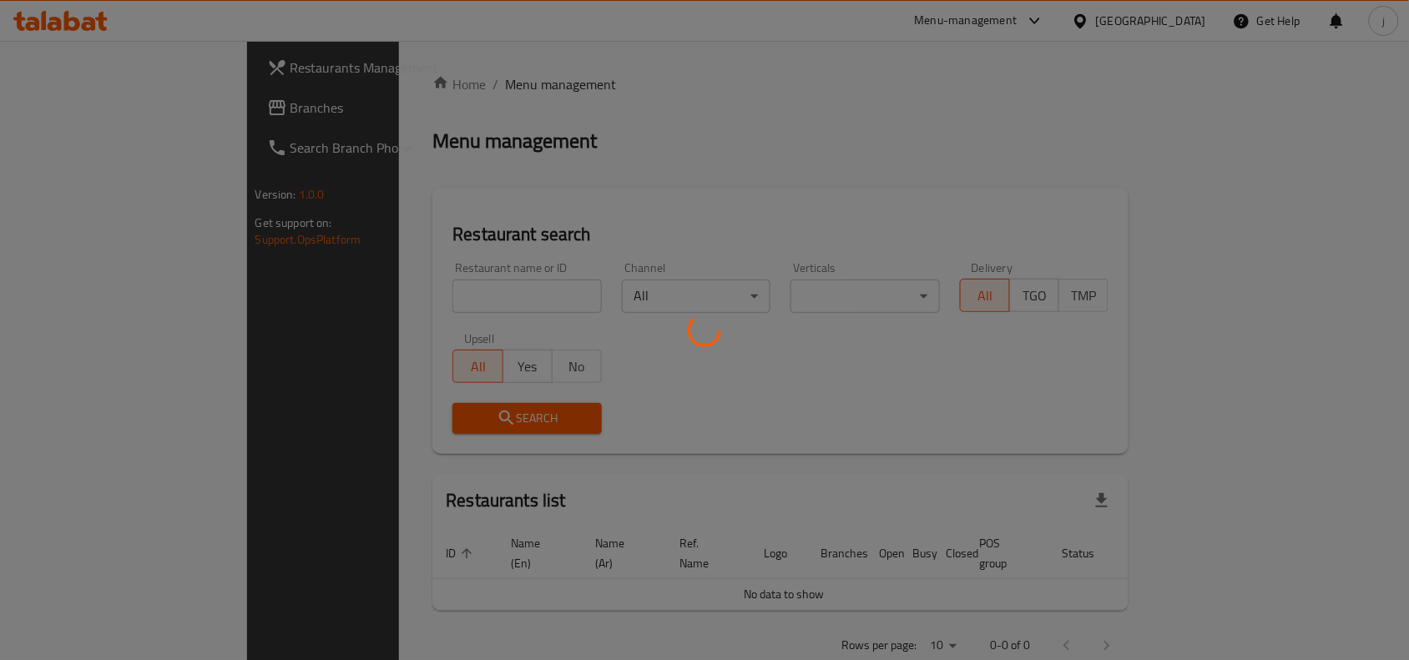
click at [56, 109] on div at bounding box center [704, 330] width 1409 height 660
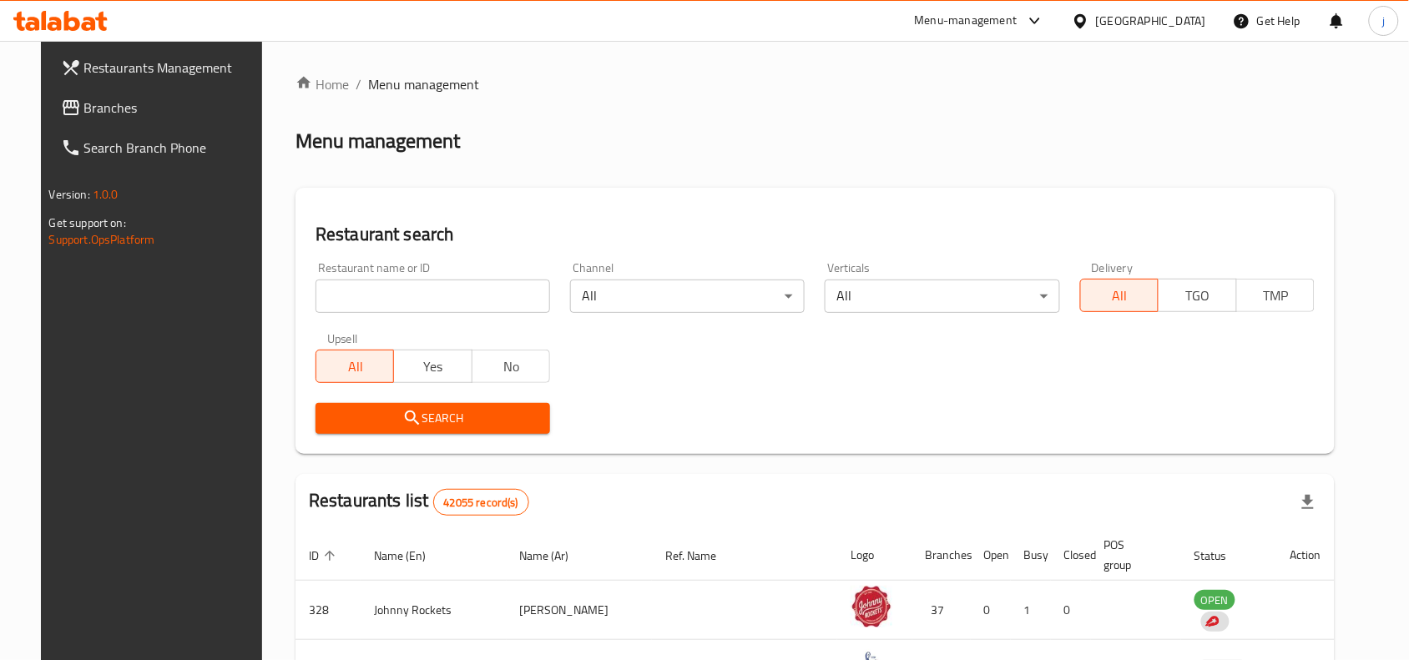
click at [84, 109] on span "Branches" at bounding box center [173, 108] width 179 height 20
